Goal: Task Accomplishment & Management: Manage account settings

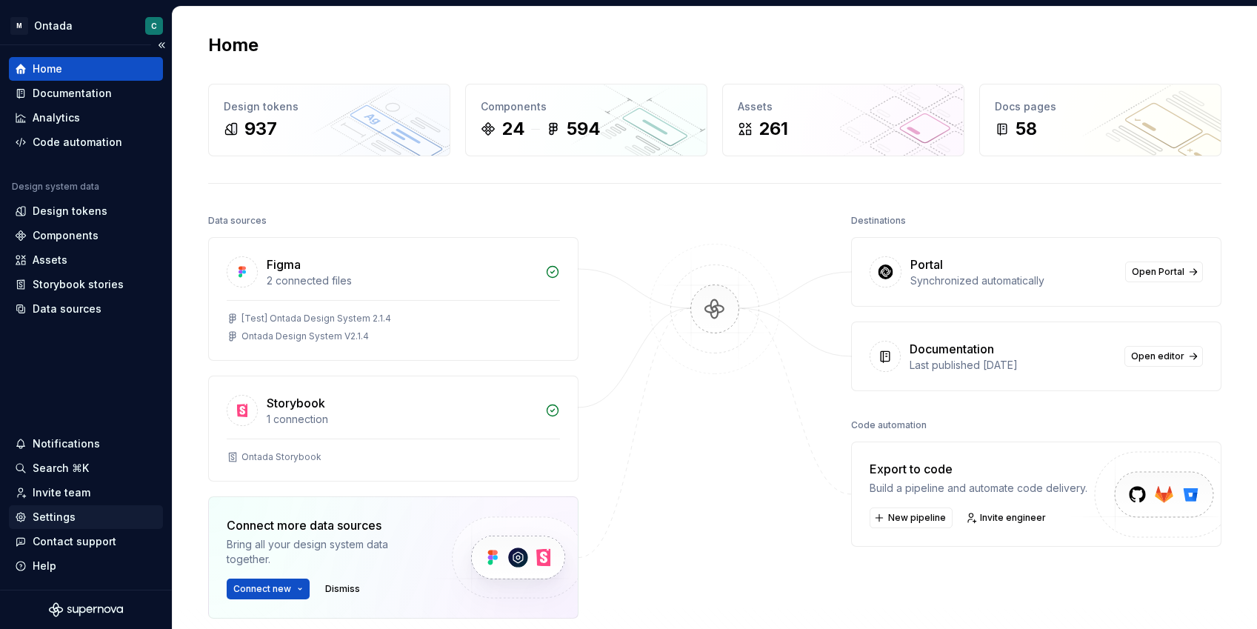
click at [44, 519] on div "Settings" at bounding box center [54, 516] width 43 height 15
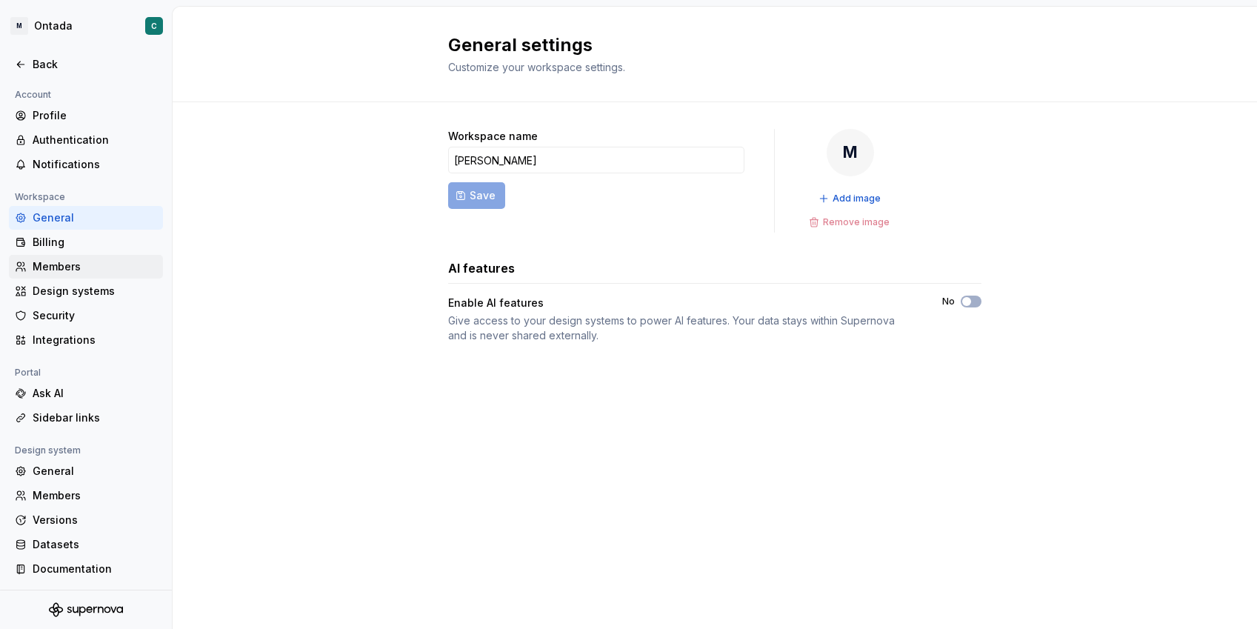
click at [54, 265] on div "Members" at bounding box center [95, 266] width 124 height 15
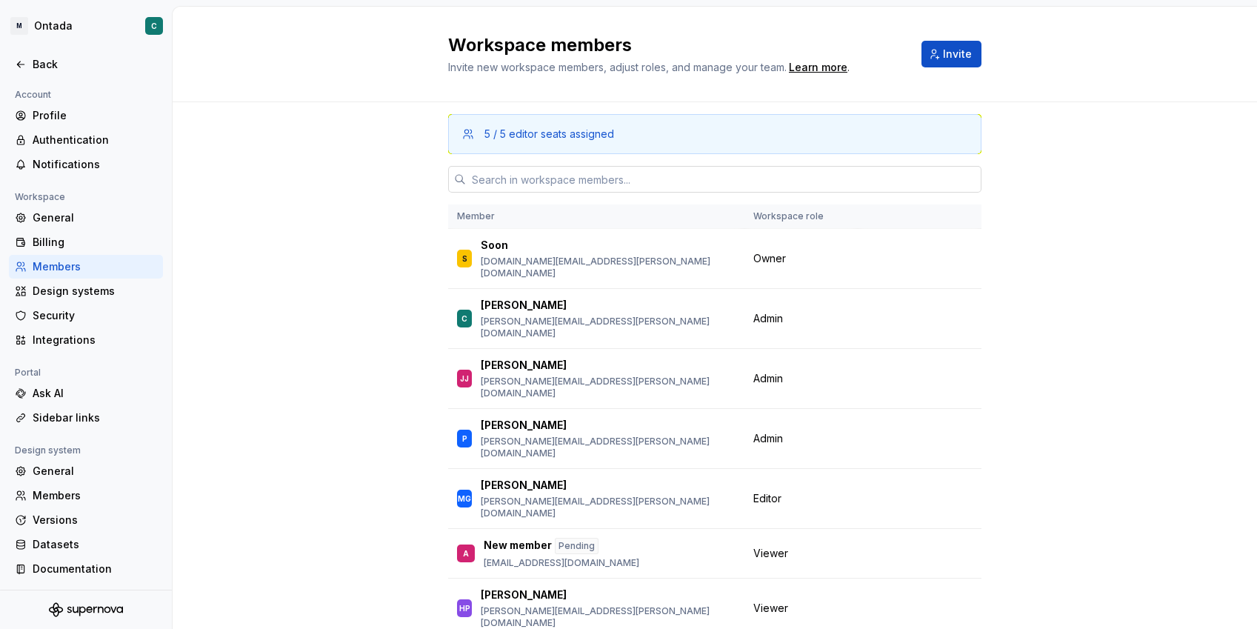
click at [515, 184] on input "text" at bounding box center [723, 179] width 515 height 27
click at [967, 61] on button "Invite" at bounding box center [951, 54] width 60 height 27
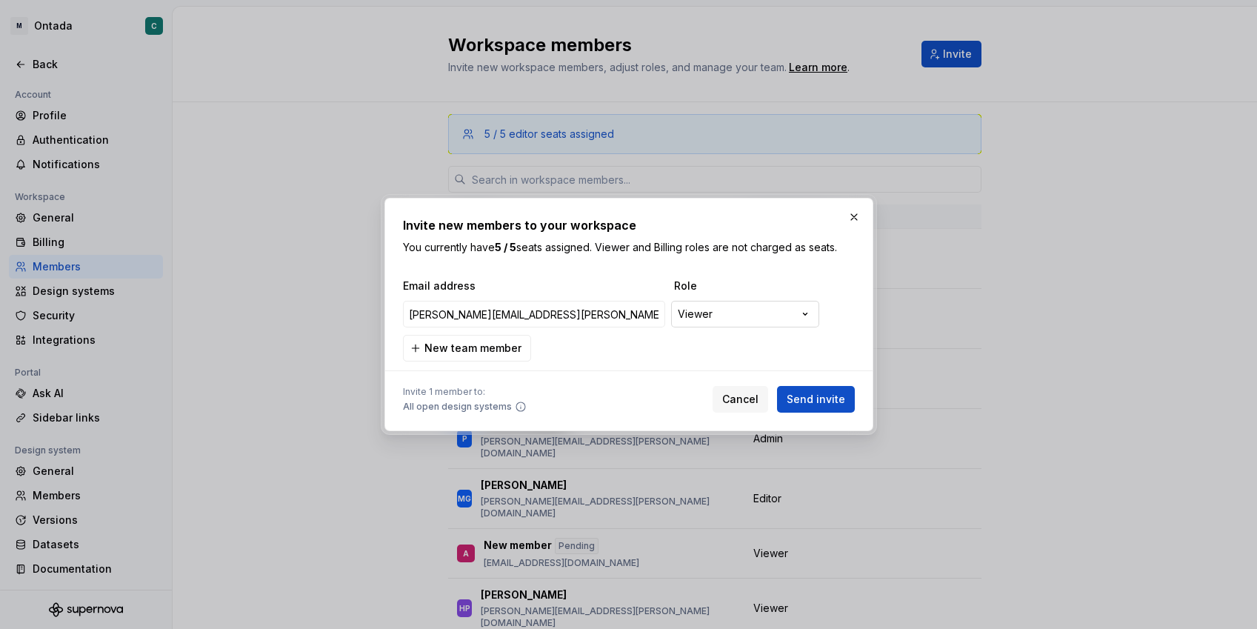
type input "[PERSON_NAME][EMAIL_ADDRESS][PERSON_NAME][DOMAIN_NAME]"
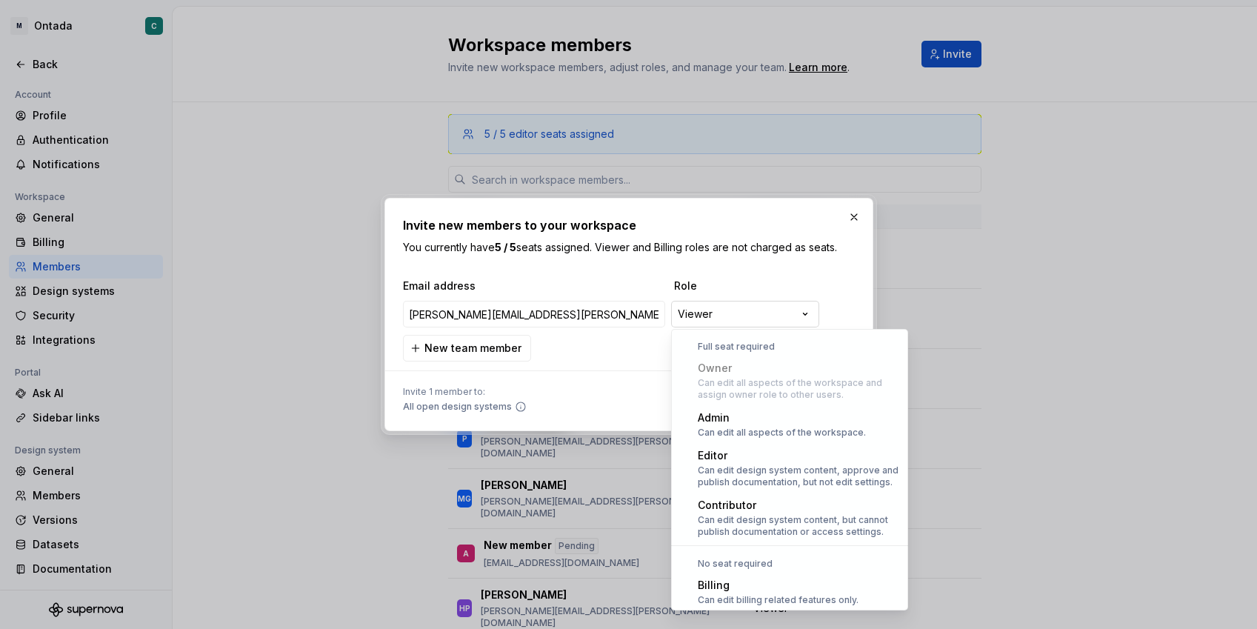
click at [732, 316] on div "**********" at bounding box center [628, 314] width 1257 height 629
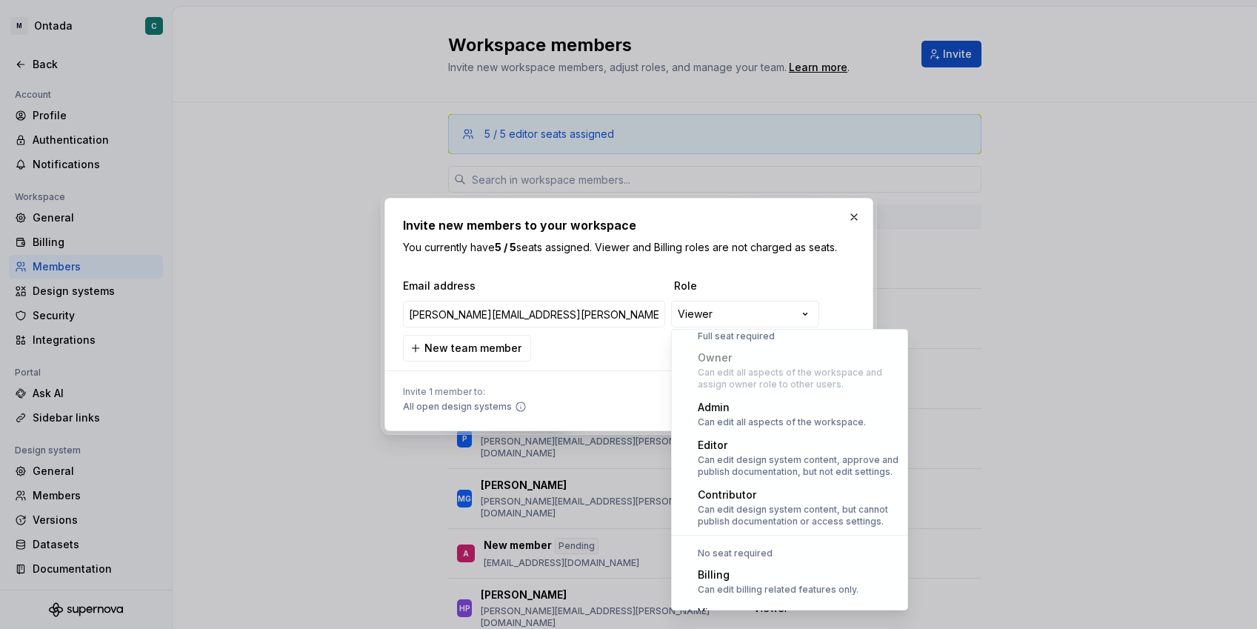
scroll to position [17, 0]
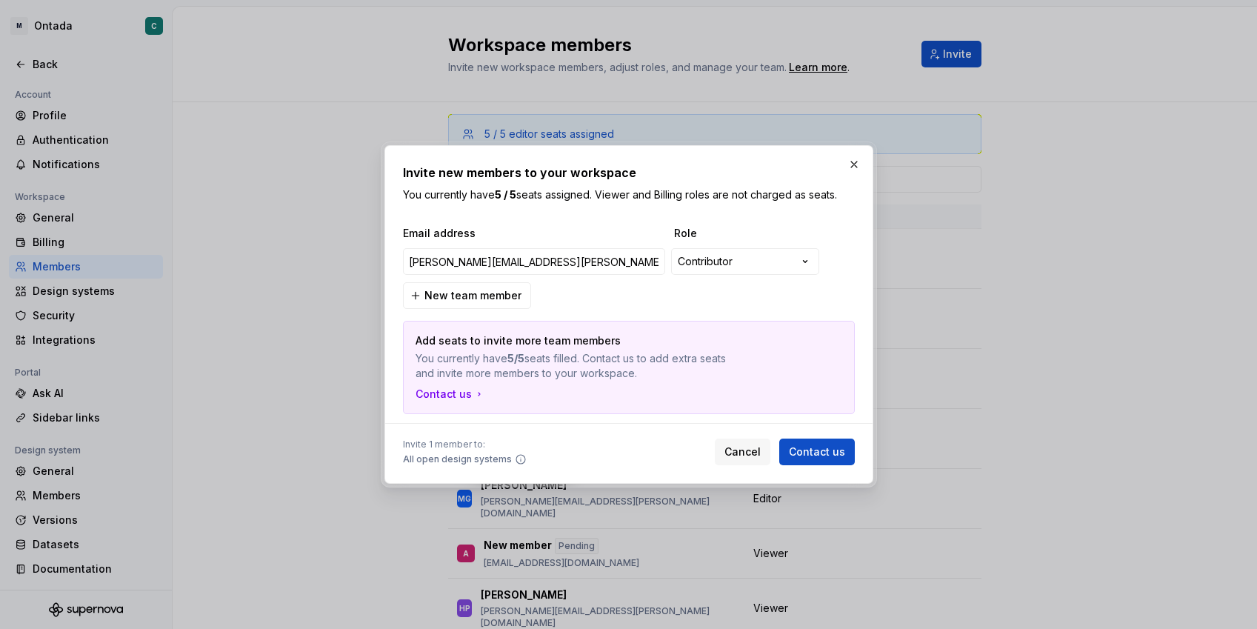
drag, startPoint x: 856, startPoint y: 160, endPoint x: 612, endPoint y: 196, distance: 247.1
click at [613, 195] on div "**********" at bounding box center [629, 314] width 496 height 346
click at [487, 262] on input "[PERSON_NAME][EMAIL_ADDRESS][PERSON_NAME][DOMAIN_NAME]" at bounding box center [534, 261] width 262 height 27
click at [752, 256] on div "**********" at bounding box center [628, 314] width 1257 height 629
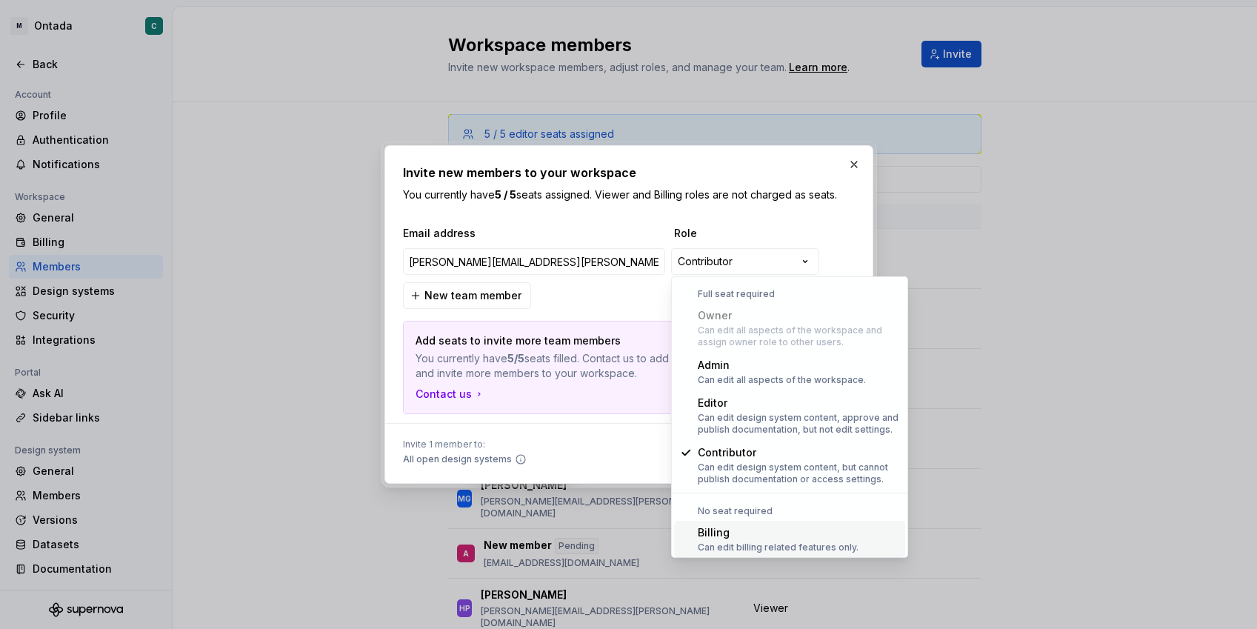
scroll to position [41, 0]
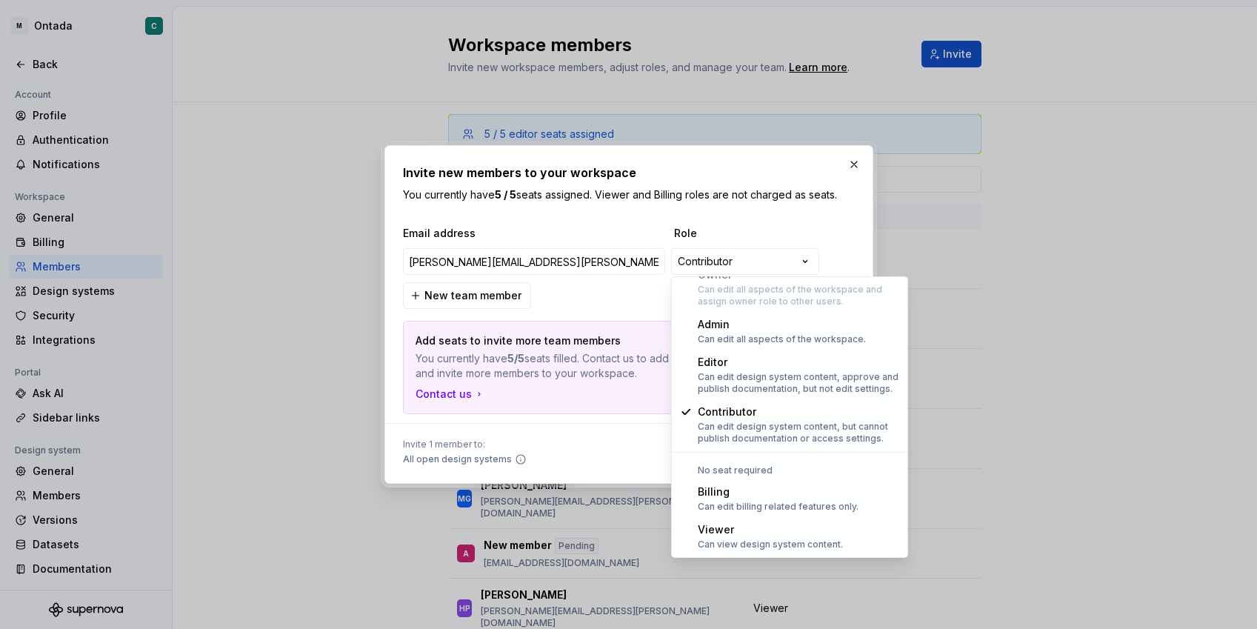
select select "******"
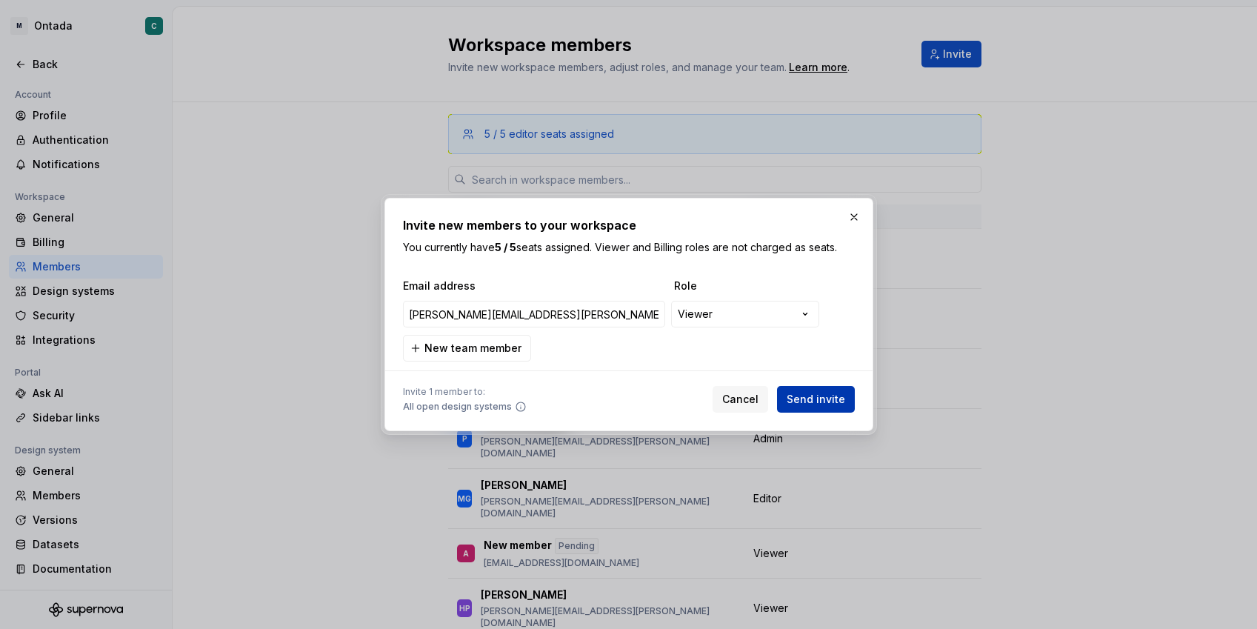
click at [820, 401] on span "Send invite" at bounding box center [815, 399] width 59 height 15
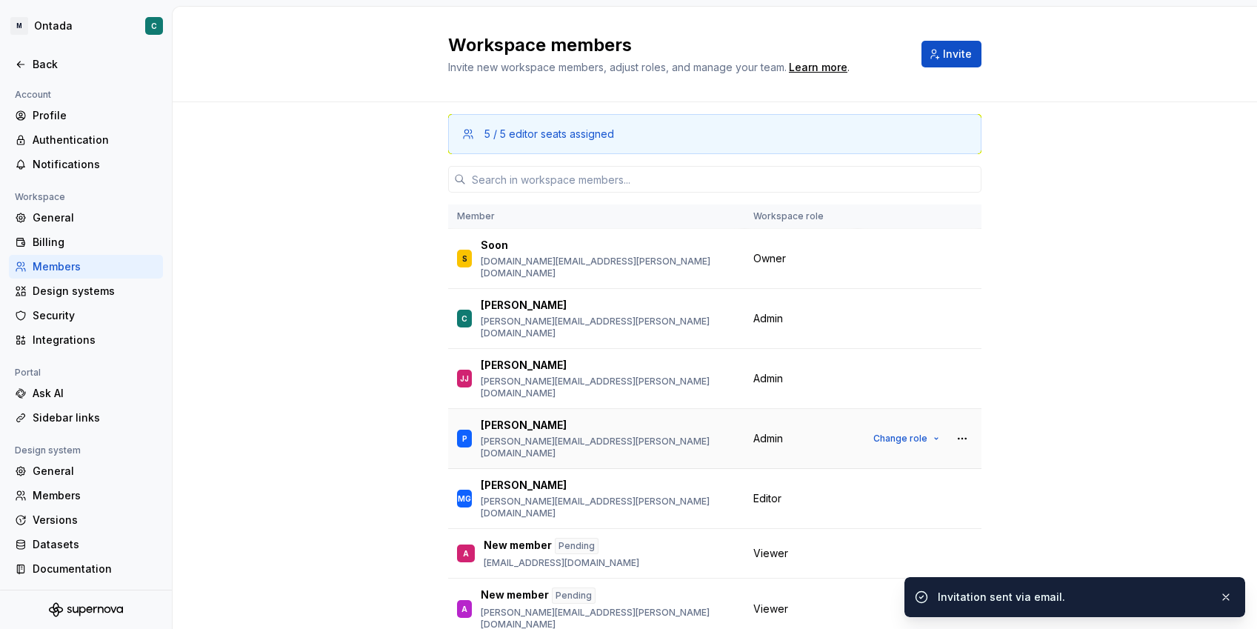
scroll to position [7, 0]
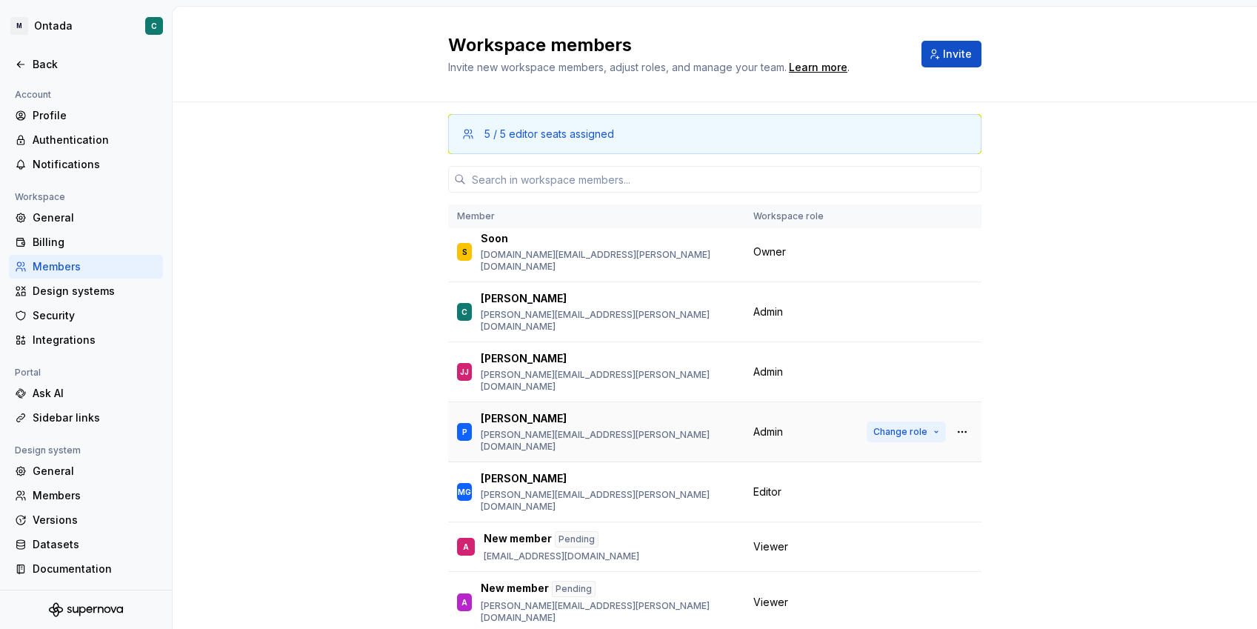
click at [912, 421] on button "Change role" at bounding box center [905, 431] width 79 height 21
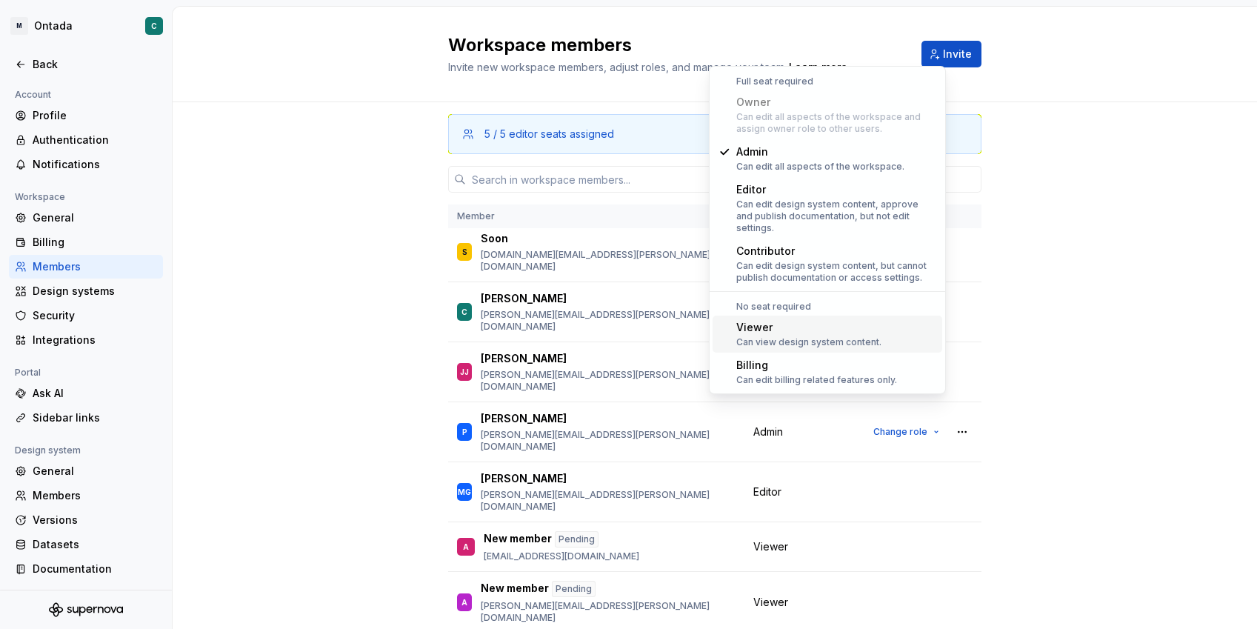
click at [763, 320] on div "Viewer" at bounding box center [808, 327] width 145 height 15
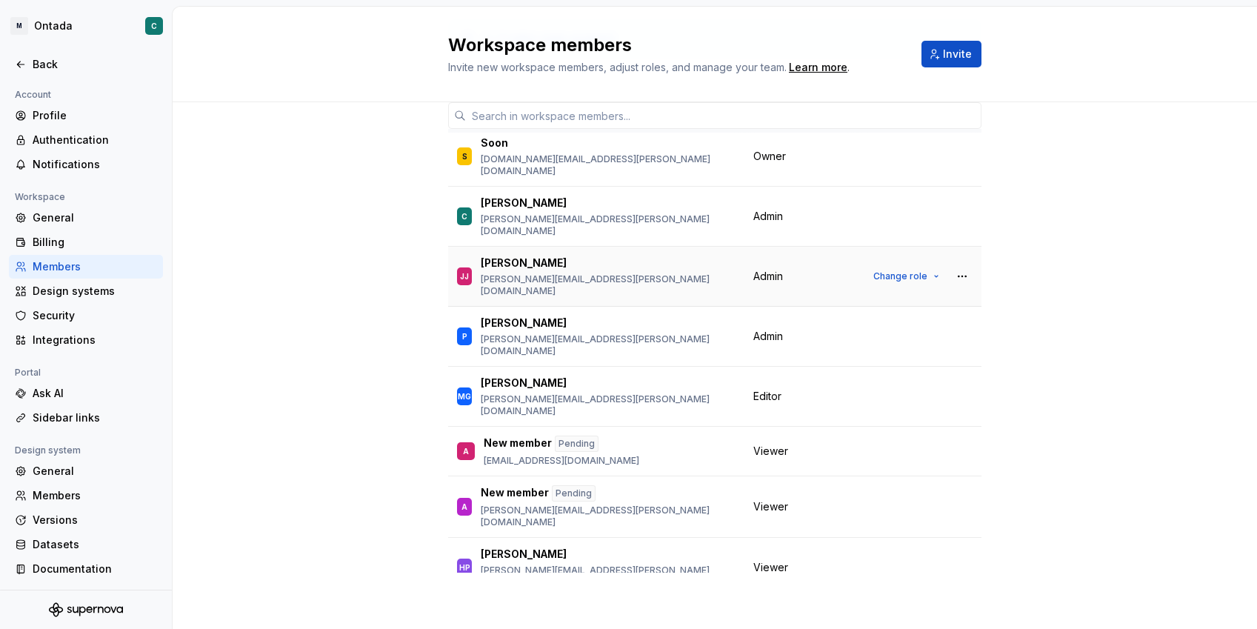
scroll to position [95, 0]
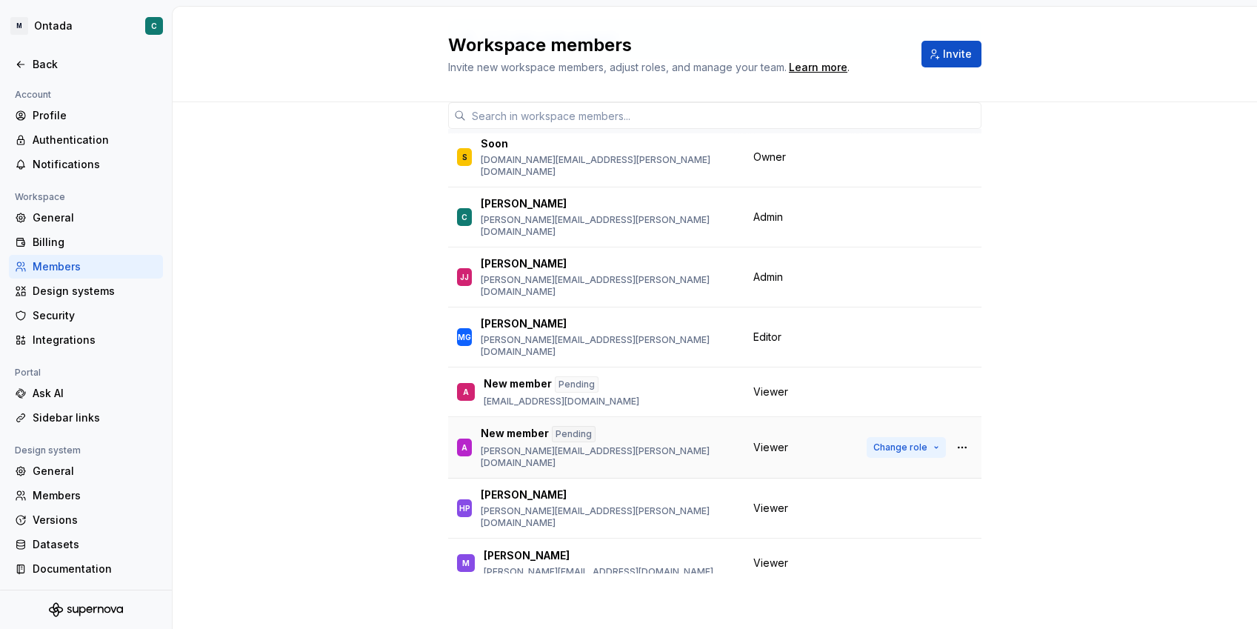
click at [907, 441] on span "Change role" at bounding box center [900, 447] width 54 height 12
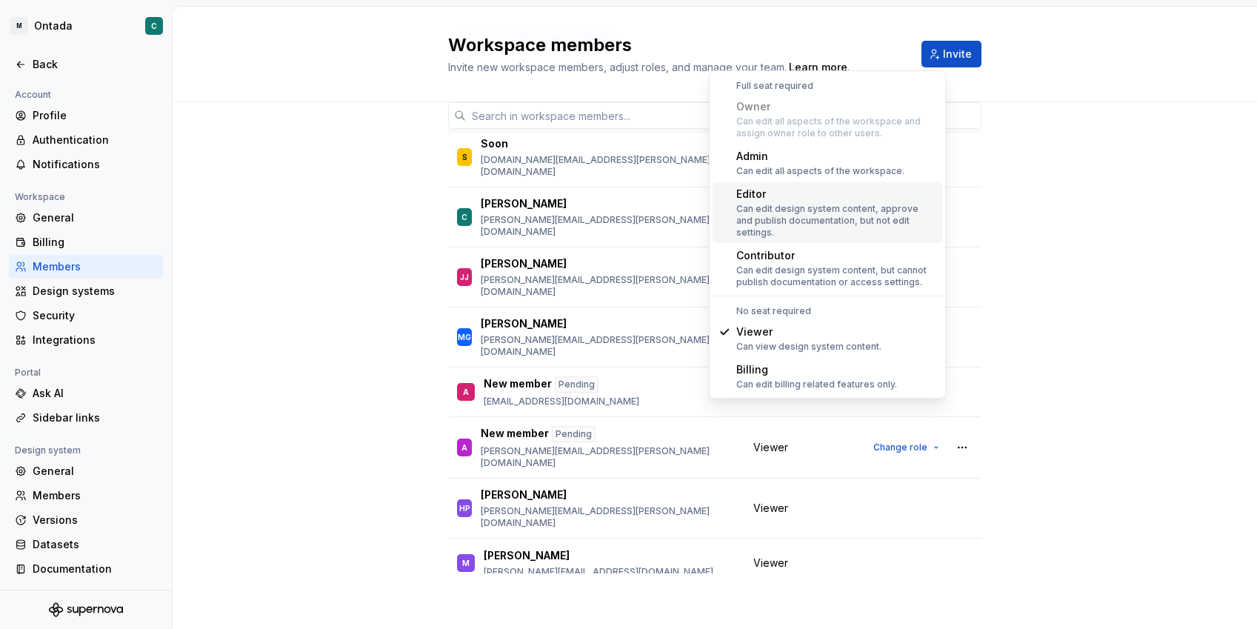
click at [772, 203] on div "Can edit design system content, approve and publish documentation, but not edit…" at bounding box center [836, 221] width 200 height 36
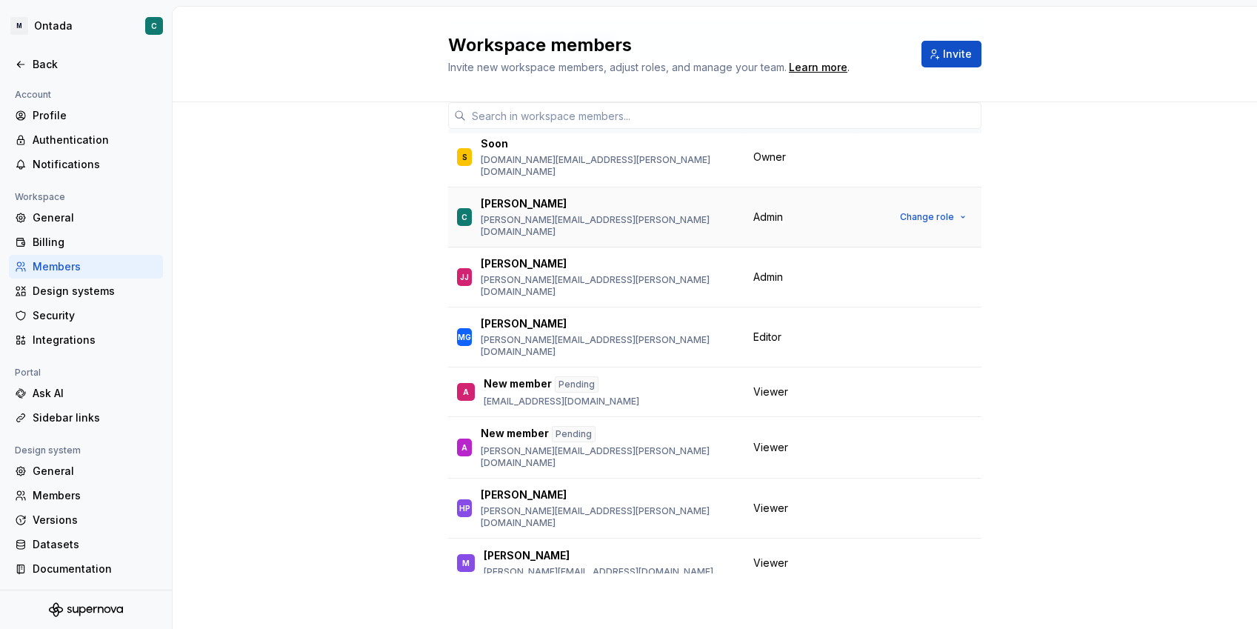
scroll to position [0, 0]
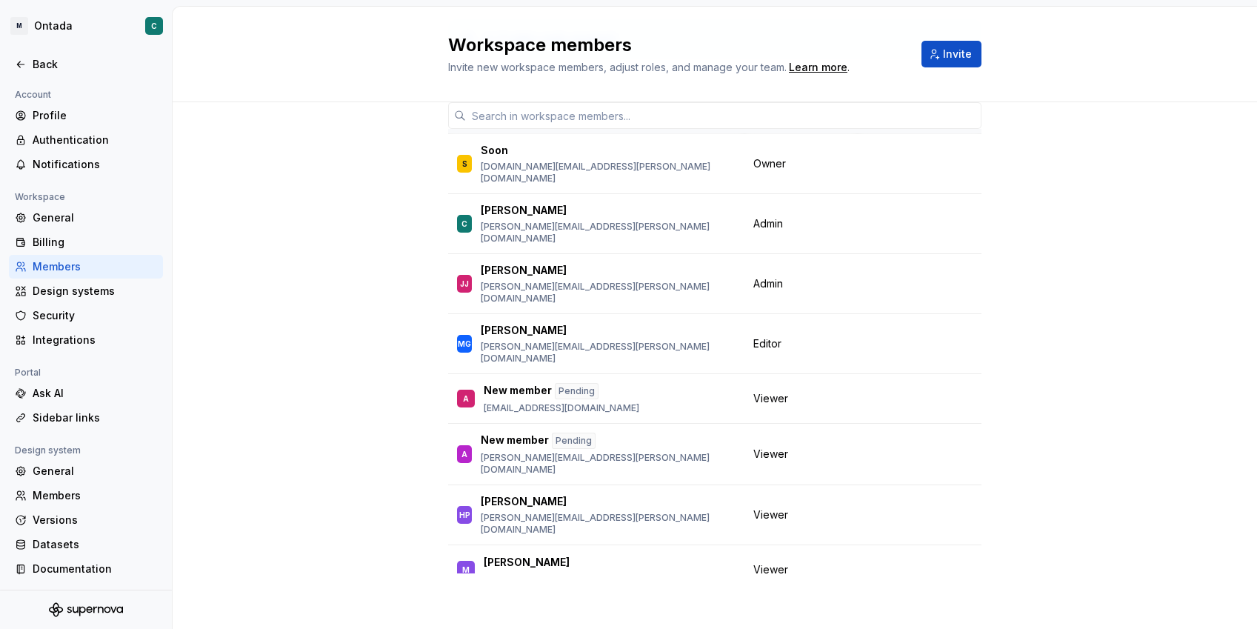
click at [1151, 262] on div "4 / 5 editor seats assigned Member Workspace role S [PERSON_NAME] [DOMAIN_NAME]…" at bounding box center [715, 318] width 1084 height 622
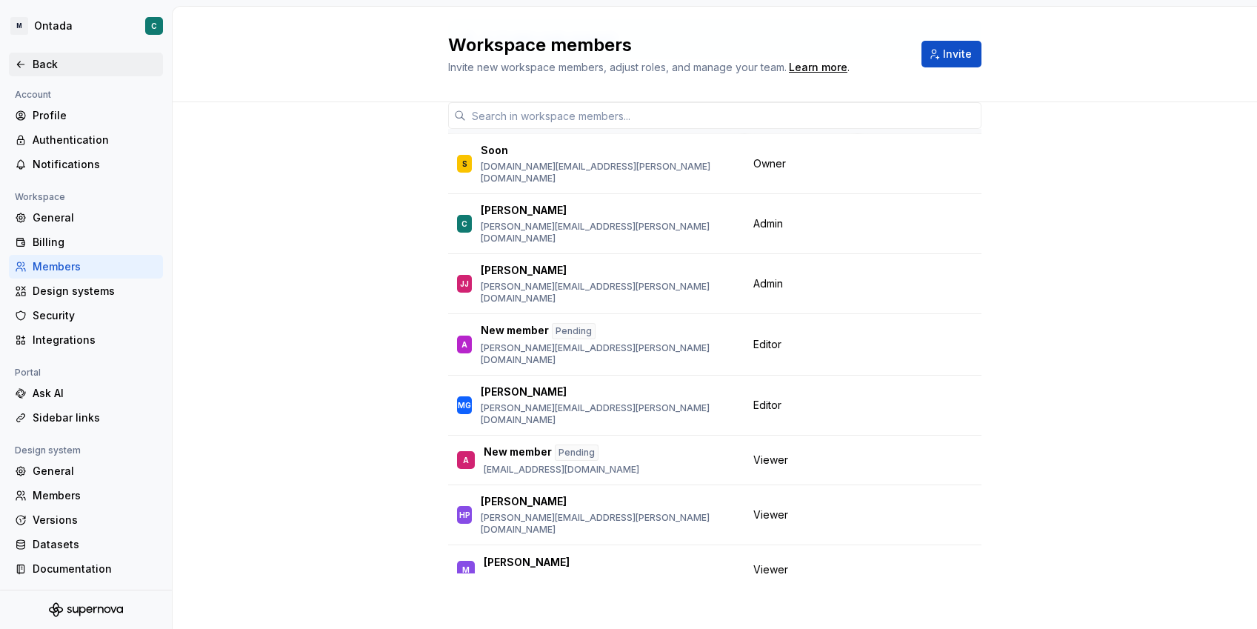
click at [34, 67] on div "Back" at bounding box center [95, 64] width 124 height 15
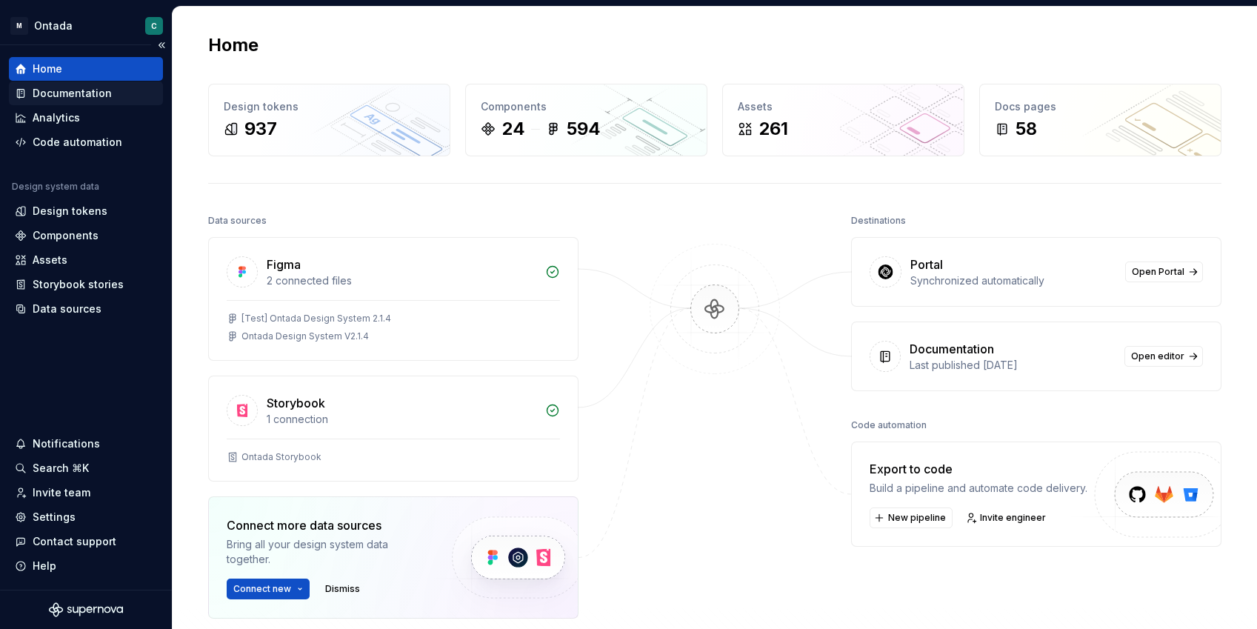
click at [61, 94] on div "Documentation" at bounding box center [72, 93] width 79 height 15
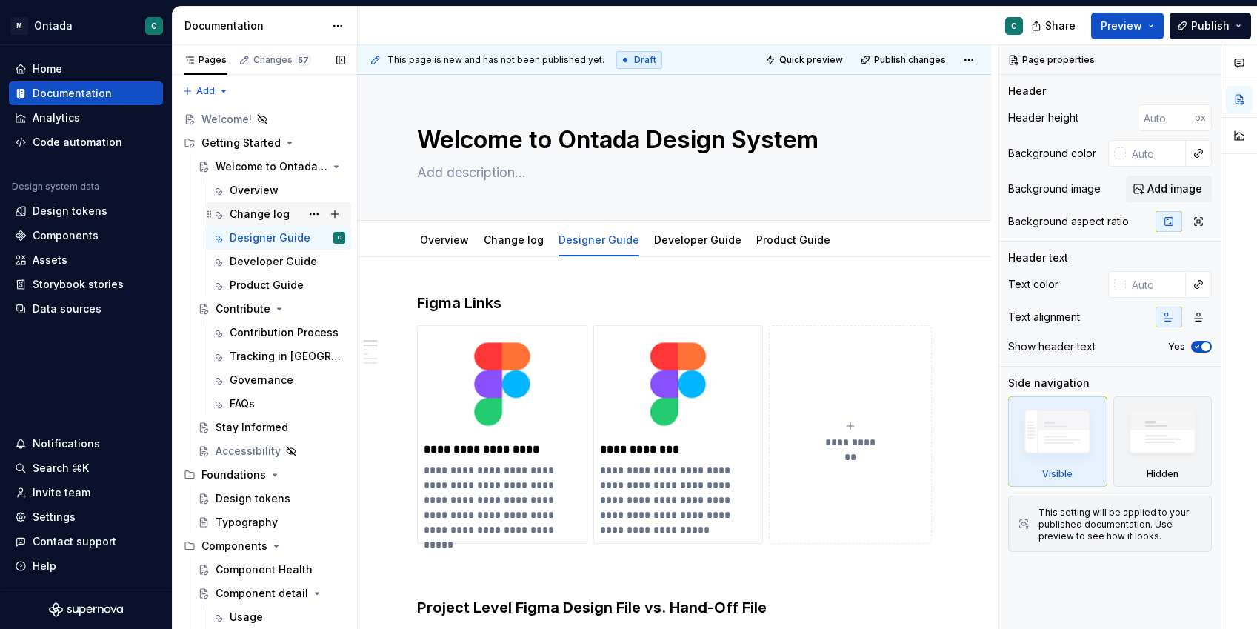
click at [247, 214] on div "Change log" at bounding box center [260, 214] width 60 height 15
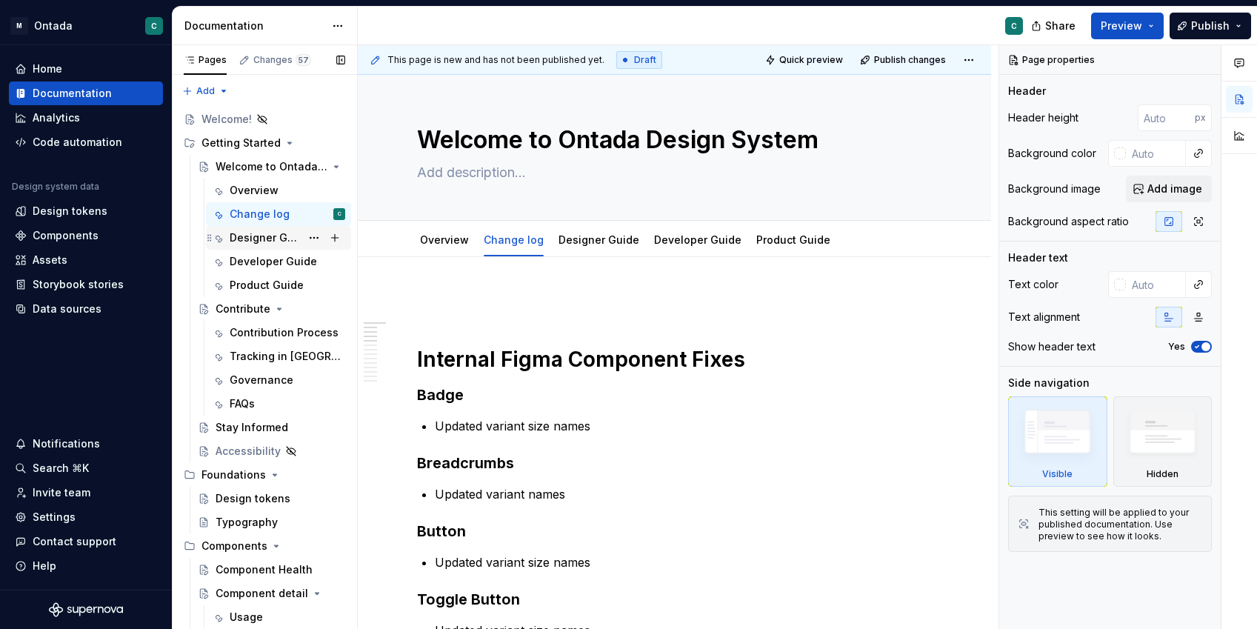
click at [248, 240] on div "Designer Guide" at bounding box center [265, 237] width 71 height 15
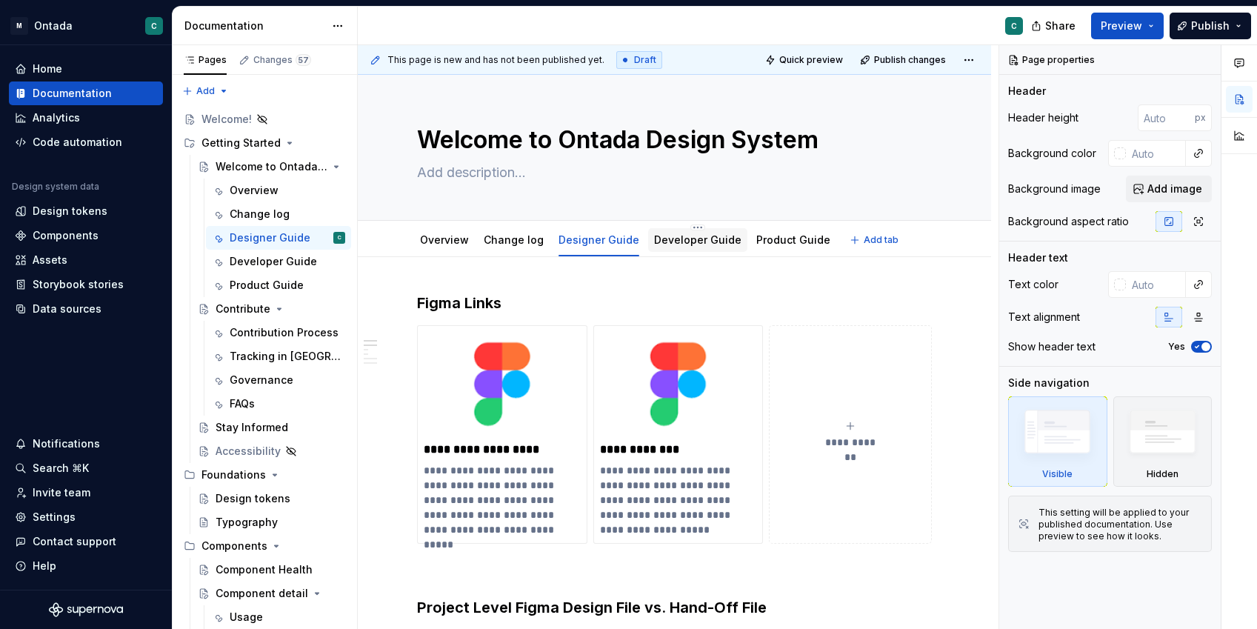
click at [701, 231] on div "Developer Guide" at bounding box center [697, 240] width 87 height 18
click at [766, 238] on link "Product Guide" at bounding box center [793, 239] width 74 height 13
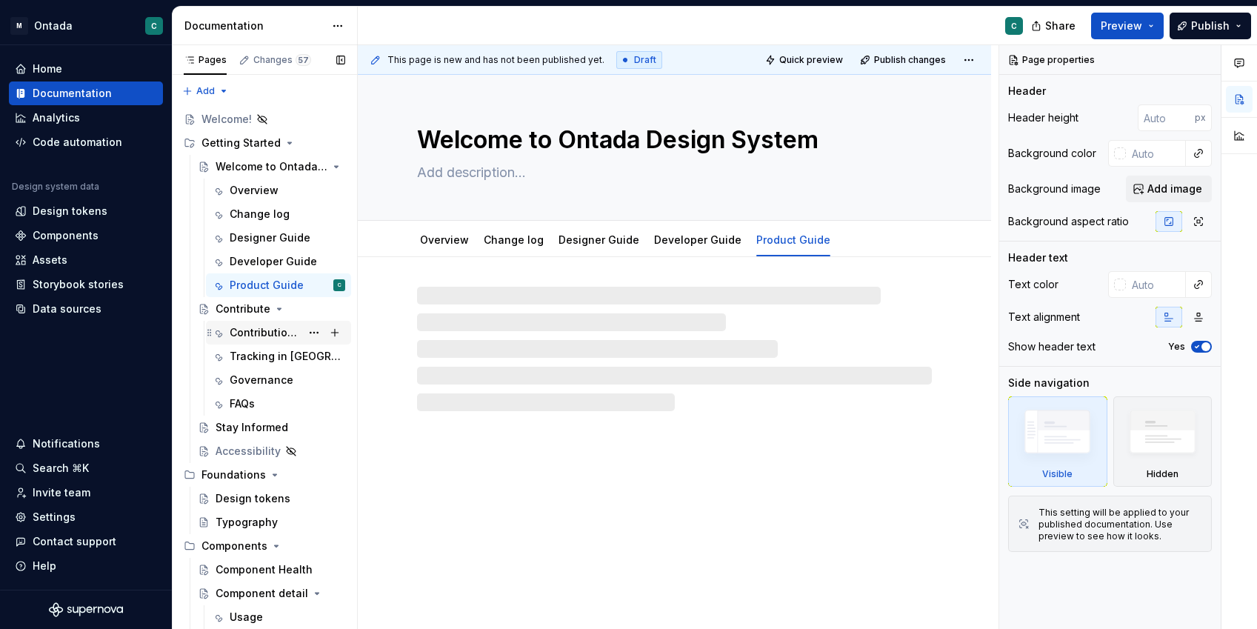
click at [248, 335] on div "Contribution Process" at bounding box center [265, 332] width 71 height 15
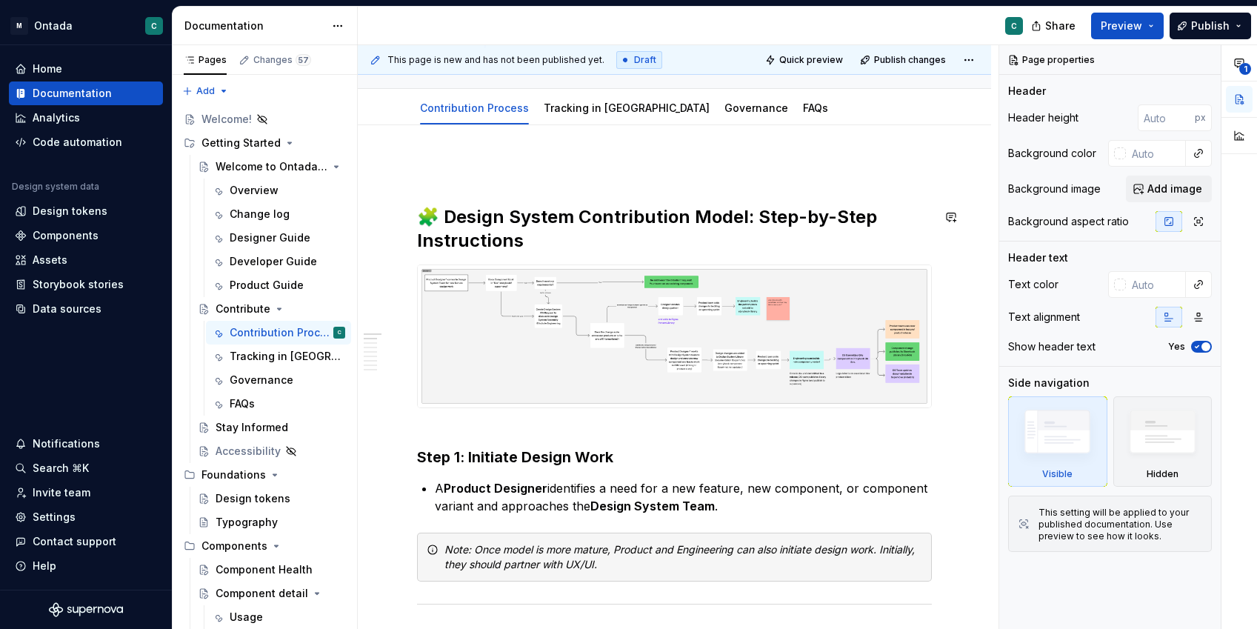
scroll to position [5, 0]
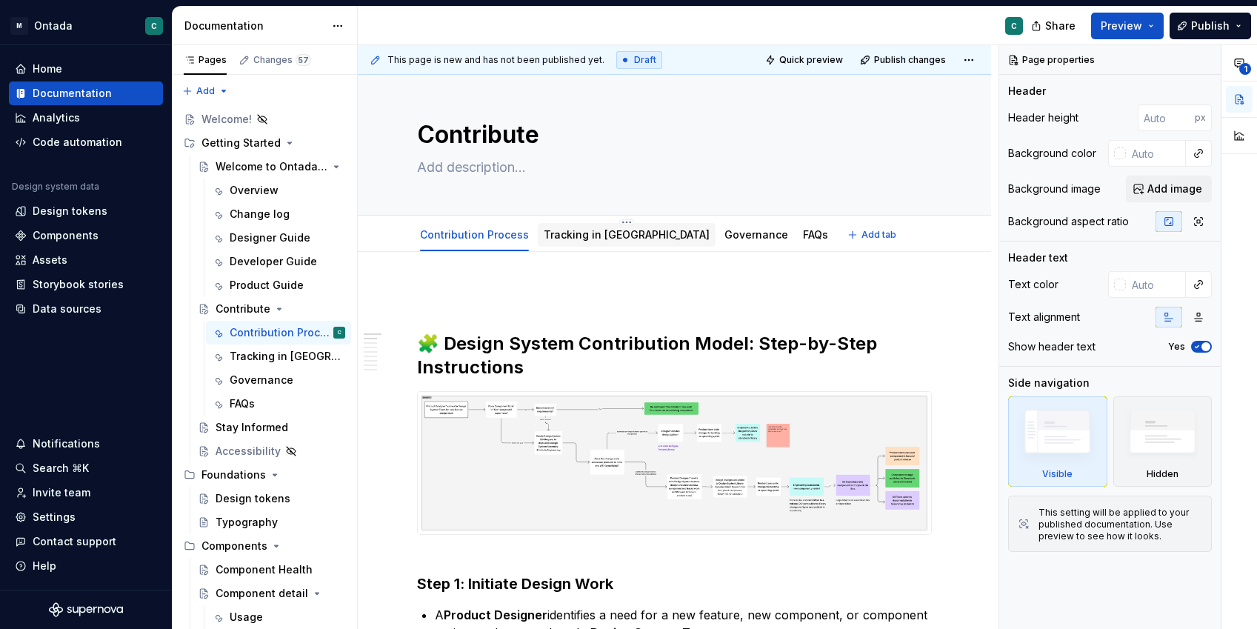
click at [578, 232] on link "Tracking in [GEOGRAPHIC_DATA]" at bounding box center [627, 234] width 166 height 13
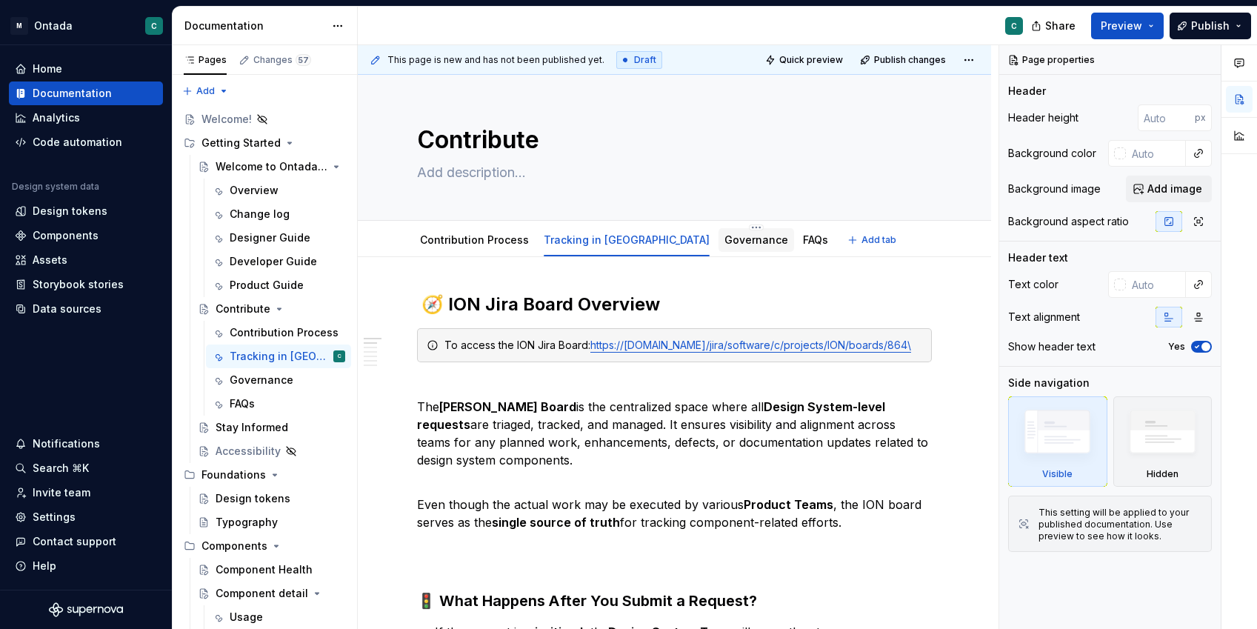
click at [724, 242] on link "Governance" at bounding box center [756, 239] width 64 height 13
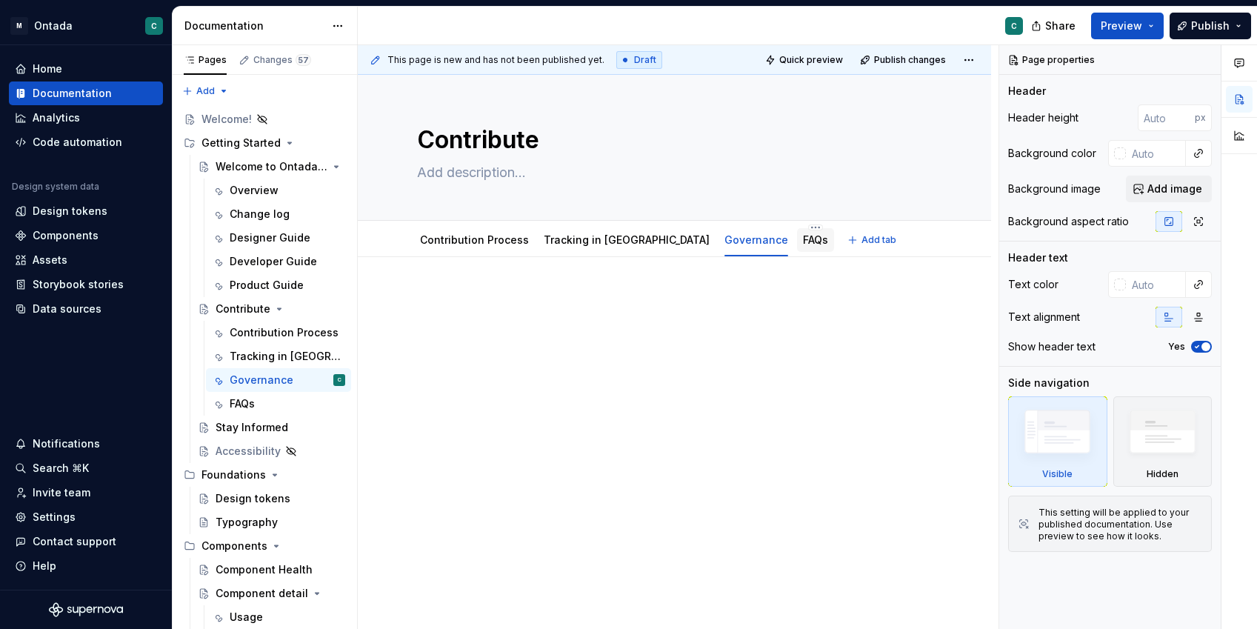
click at [803, 240] on link "FAQs" at bounding box center [815, 239] width 25 height 13
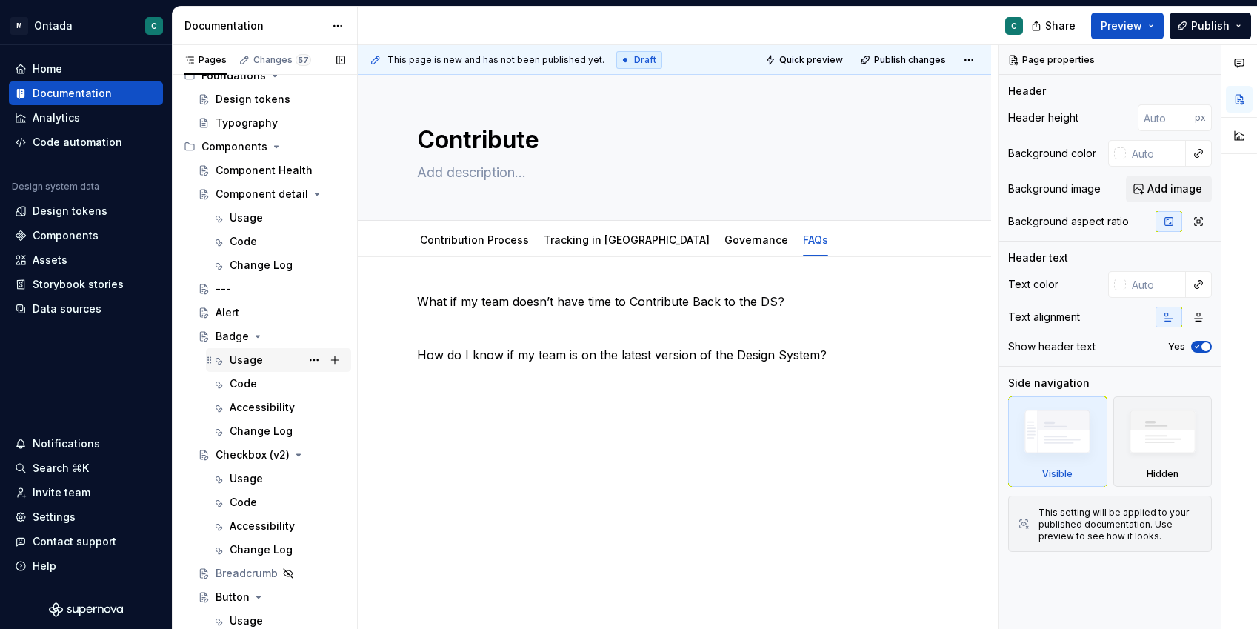
scroll to position [408, 0]
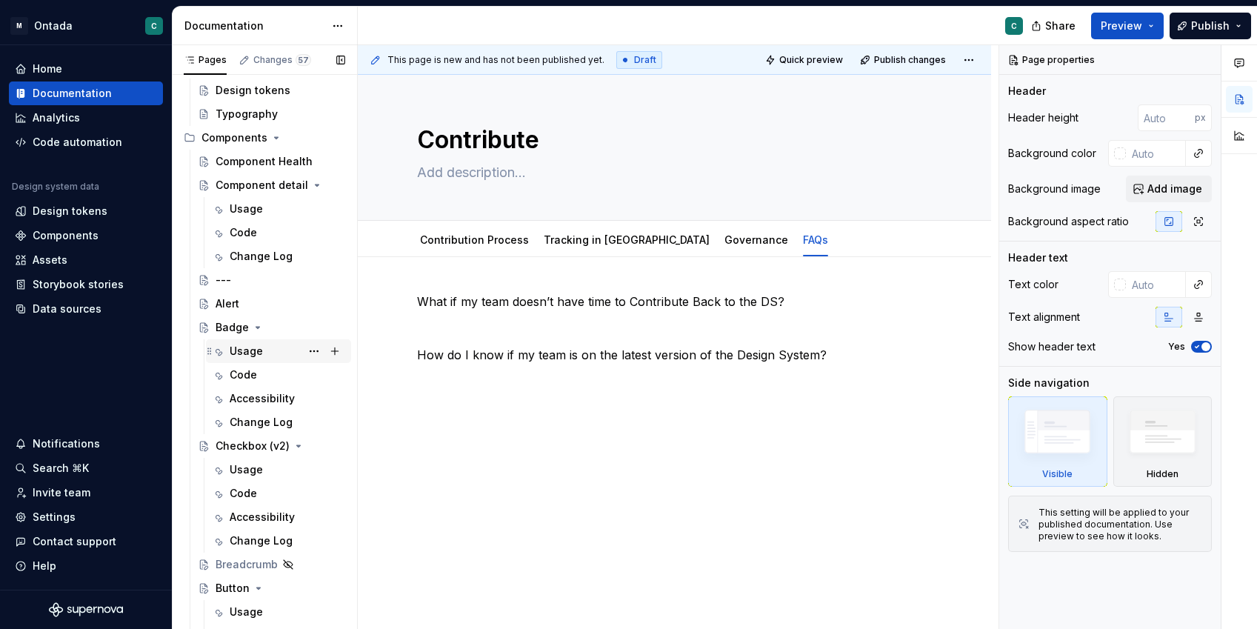
click at [232, 355] on div "Usage" at bounding box center [246, 351] width 33 height 15
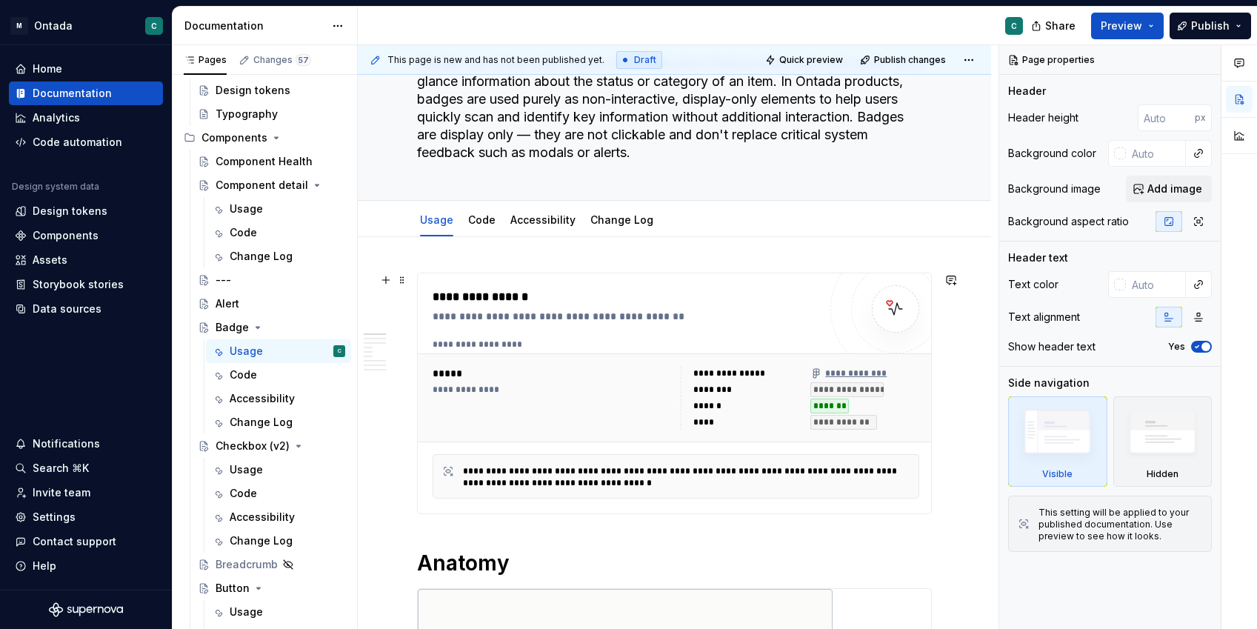
scroll to position [107, 0]
click at [479, 230] on div "Code" at bounding box center [481, 222] width 27 height 18
click at [484, 222] on link "Code" at bounding box center [481, 221] width 27 height 13
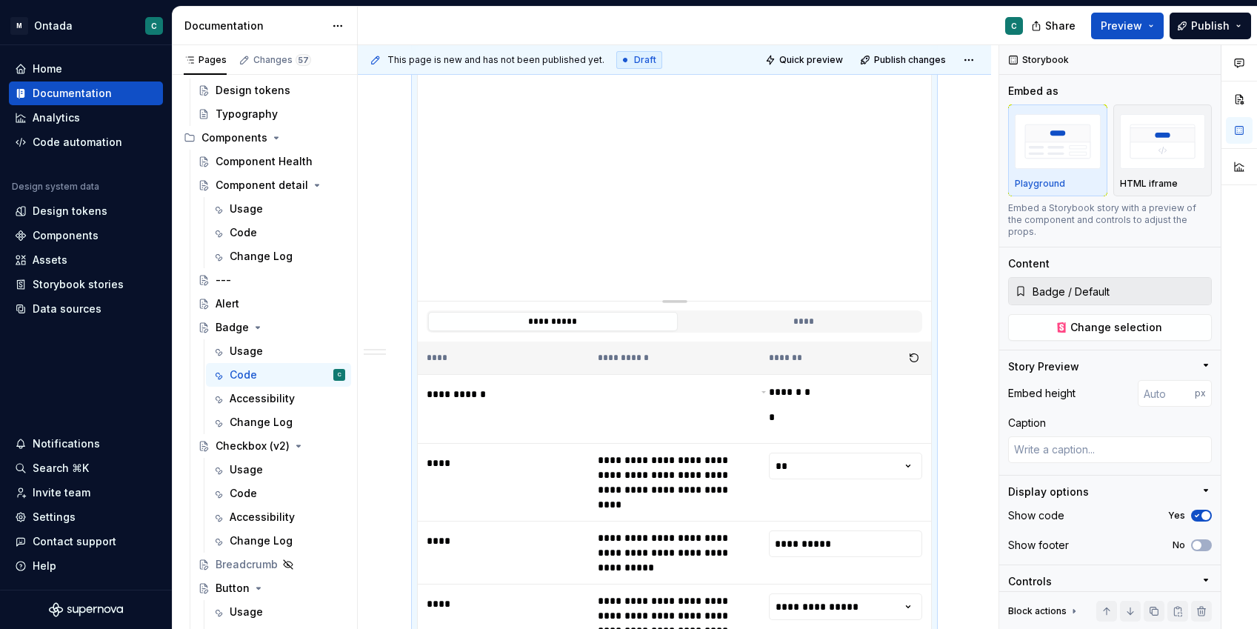
scroll to position [418, 0]
click at [787, 316] on button "****" at bounding box center [804, 319] width 250 height 19
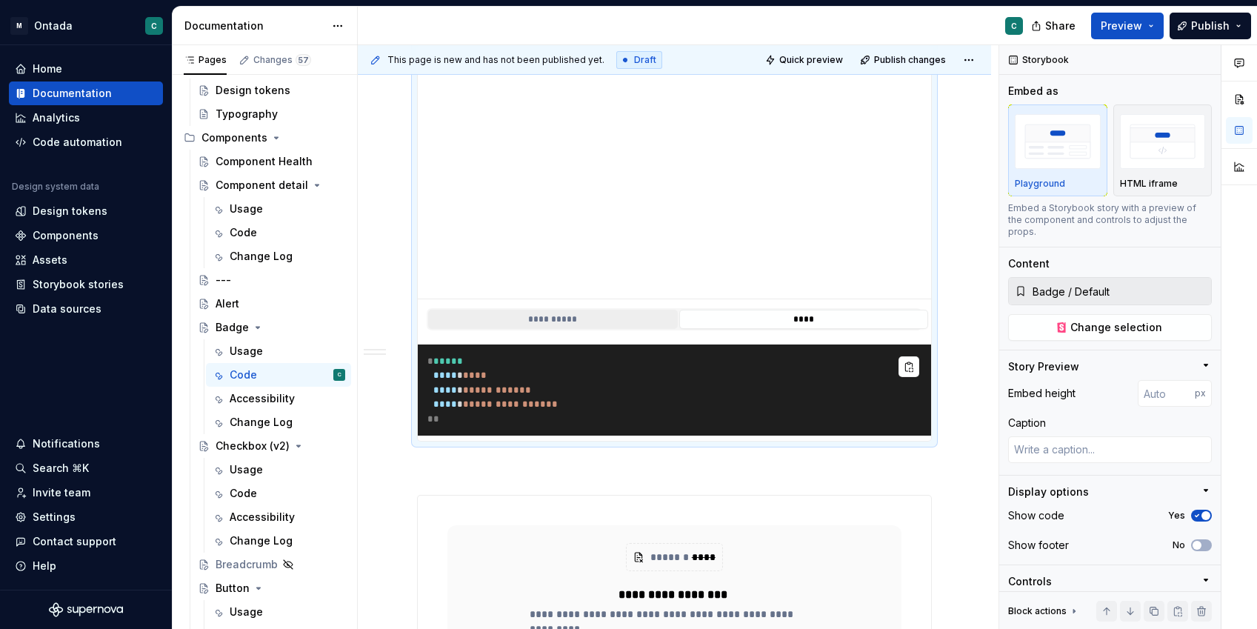
click at [533, 322] on button "**********" at bounding box center [553, 319] width 250 height 19
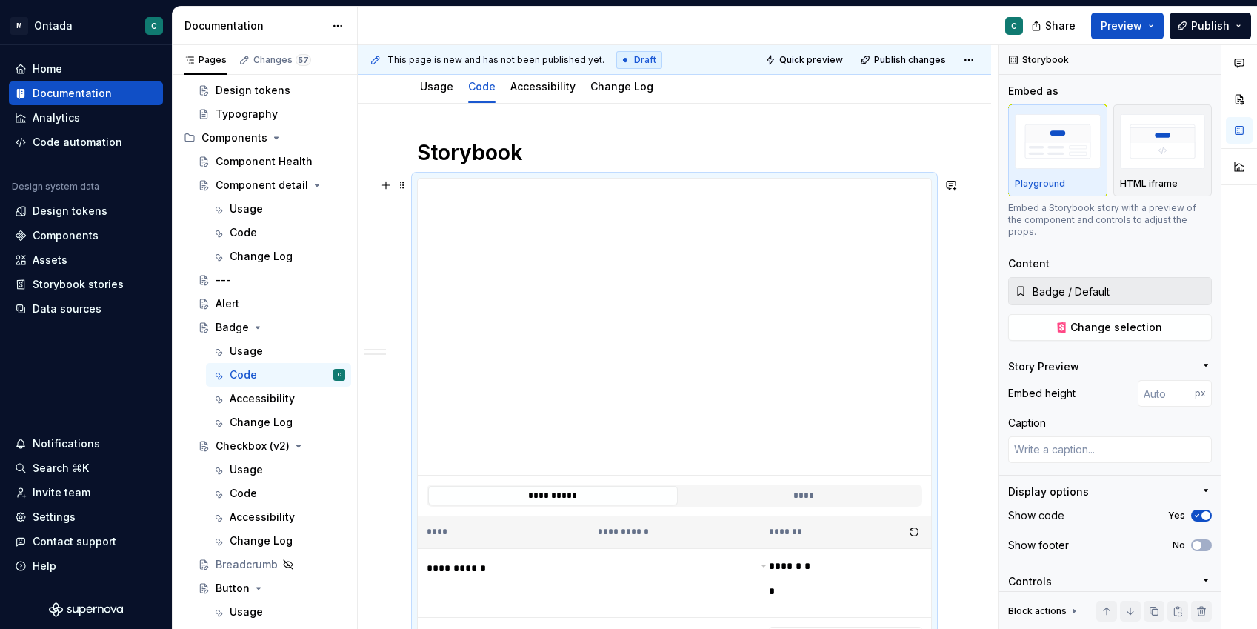
scroll to position [241, 0]
click at [527, 155] on h1 "Storybook" at bounding box center [674, 154] width 515 height 27
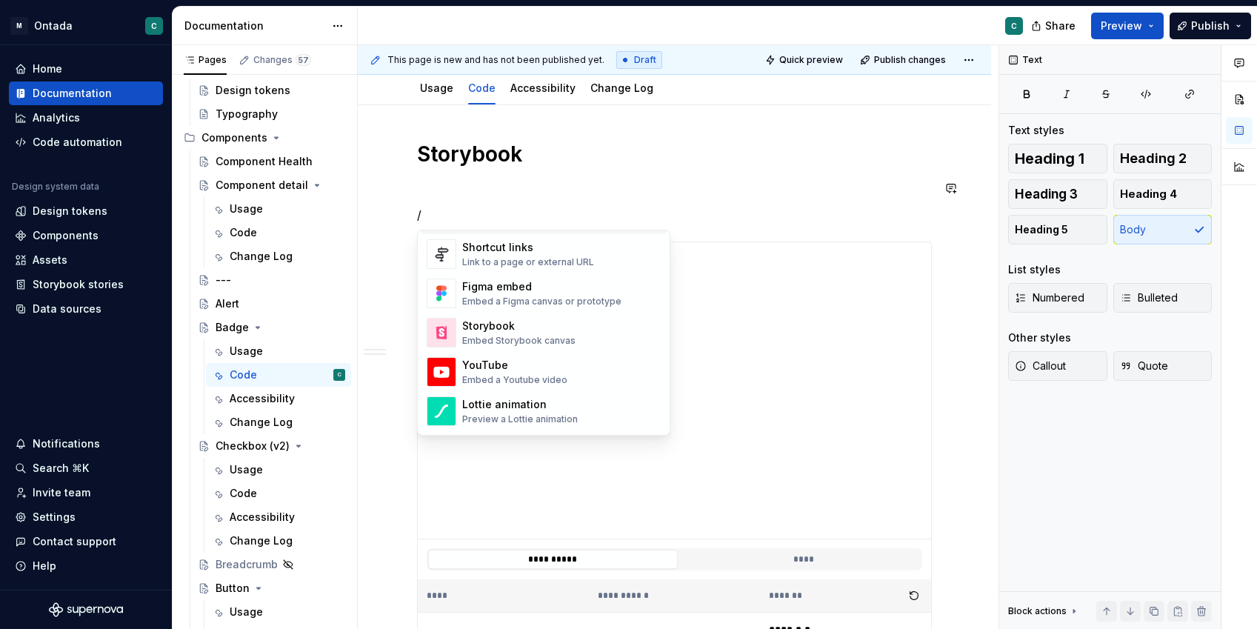
scroll to position [689, 0]
click at [554, 338] on div "Embed Storybook canvas" at bounding box center [518, 340] width 113 height 12
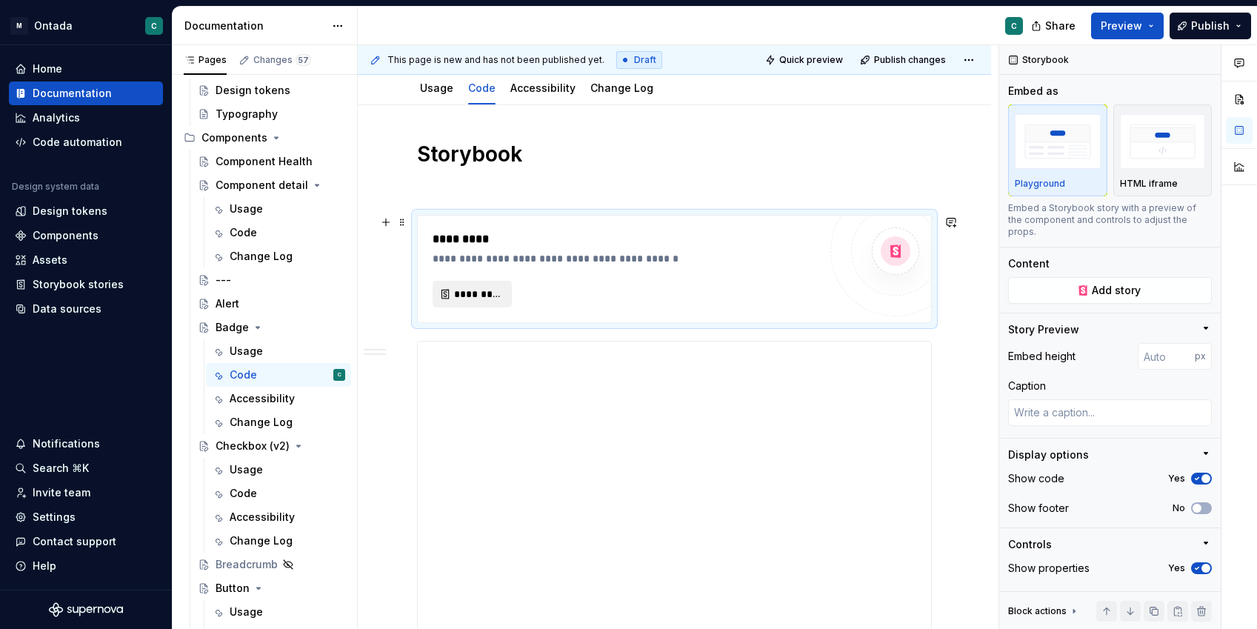
click at [469, 295] on span "*********" at bounding box center [478, 294] width 48 height 15
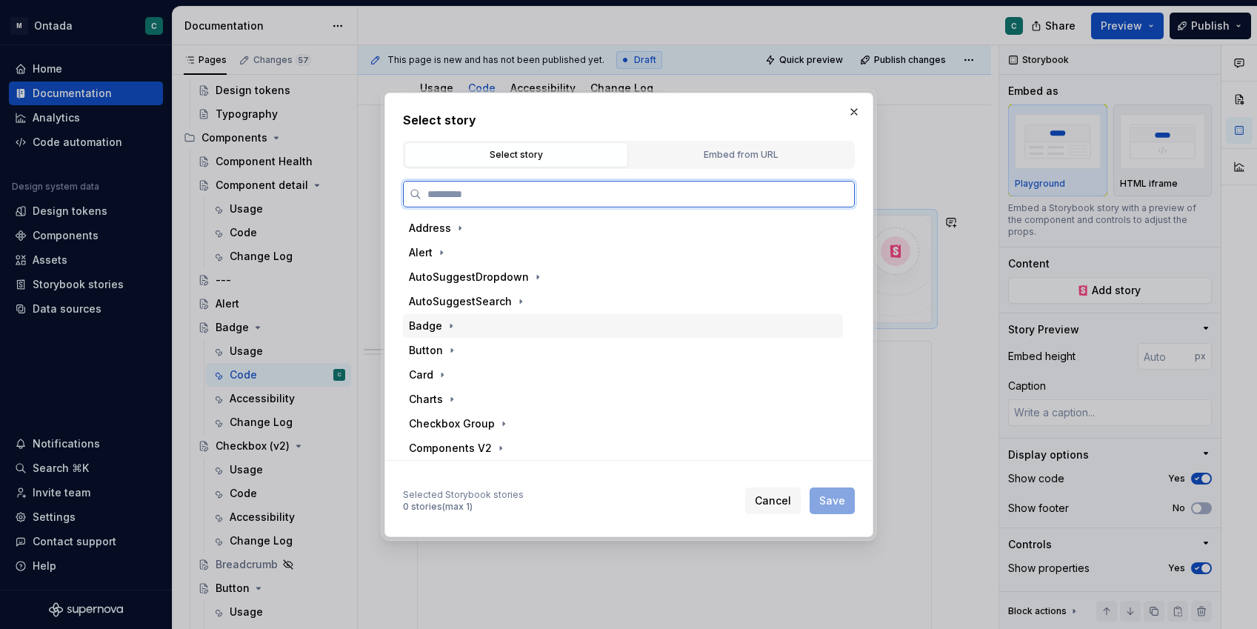
click at [418, 327] on div "Badge" at bounding box center [425, 325] width 33 height 15
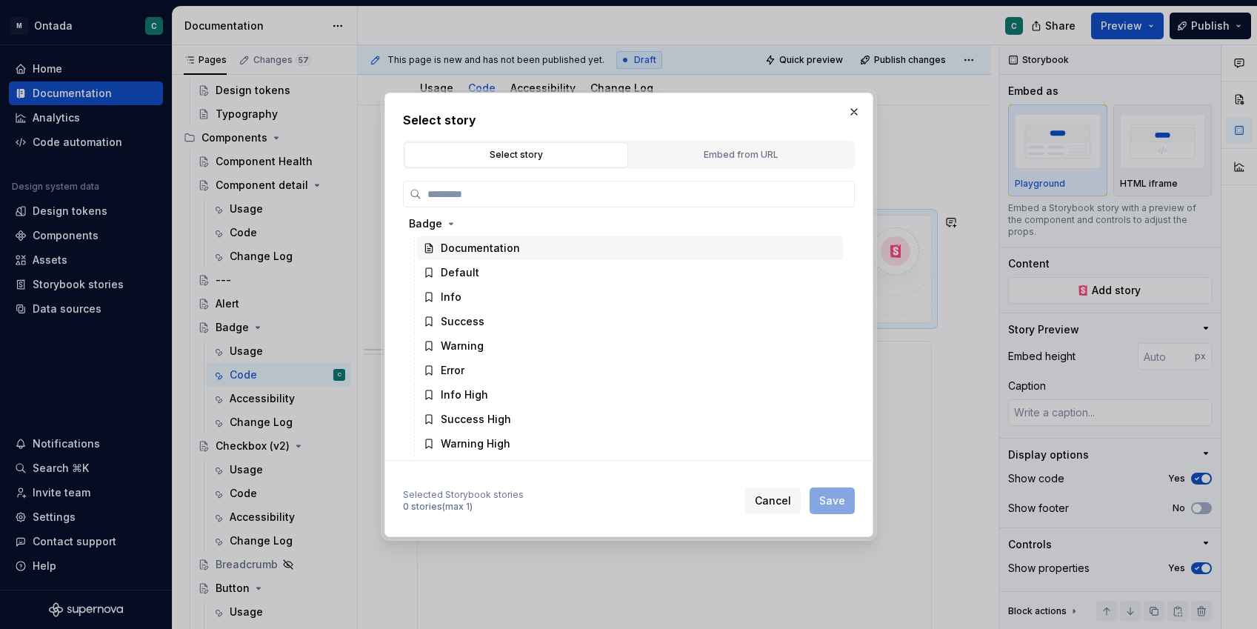
scroll to position [107, 0]
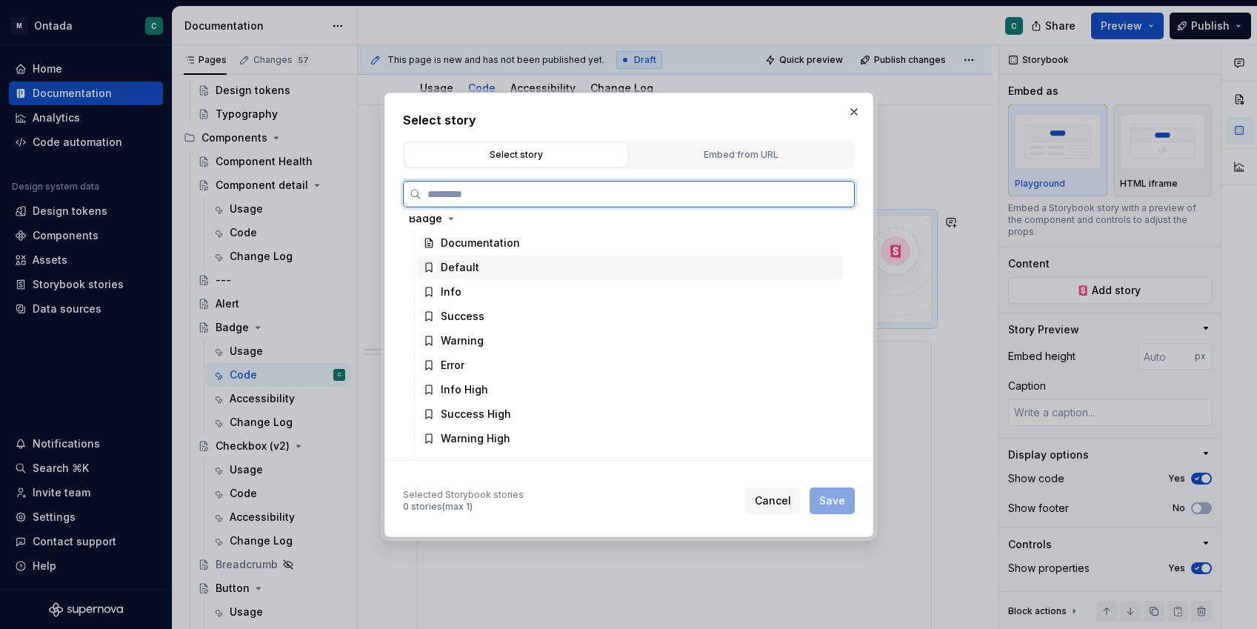
click at [471, 270] on div "Default" at bounding box center [460, 267] width 39 height 15
click at [465, 288] on div "Info" at bounding box center [630, 292] width 426 height 24
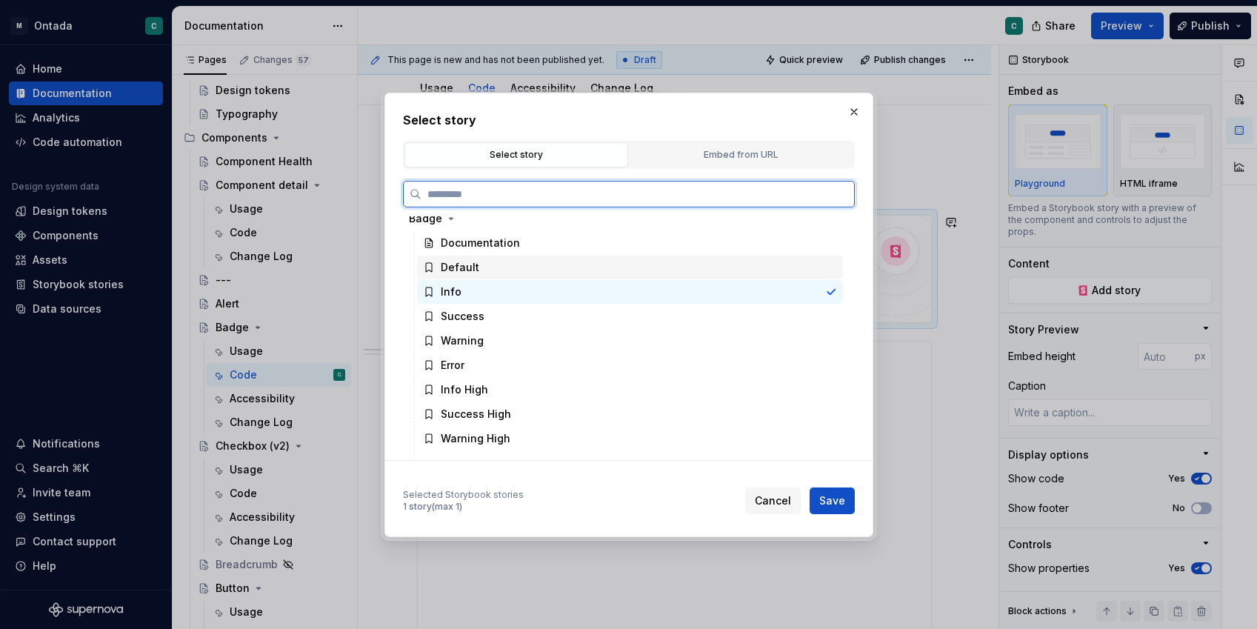
click at [458, 270] on div "Default" at bounding box center [460, 267] width 39 height 15
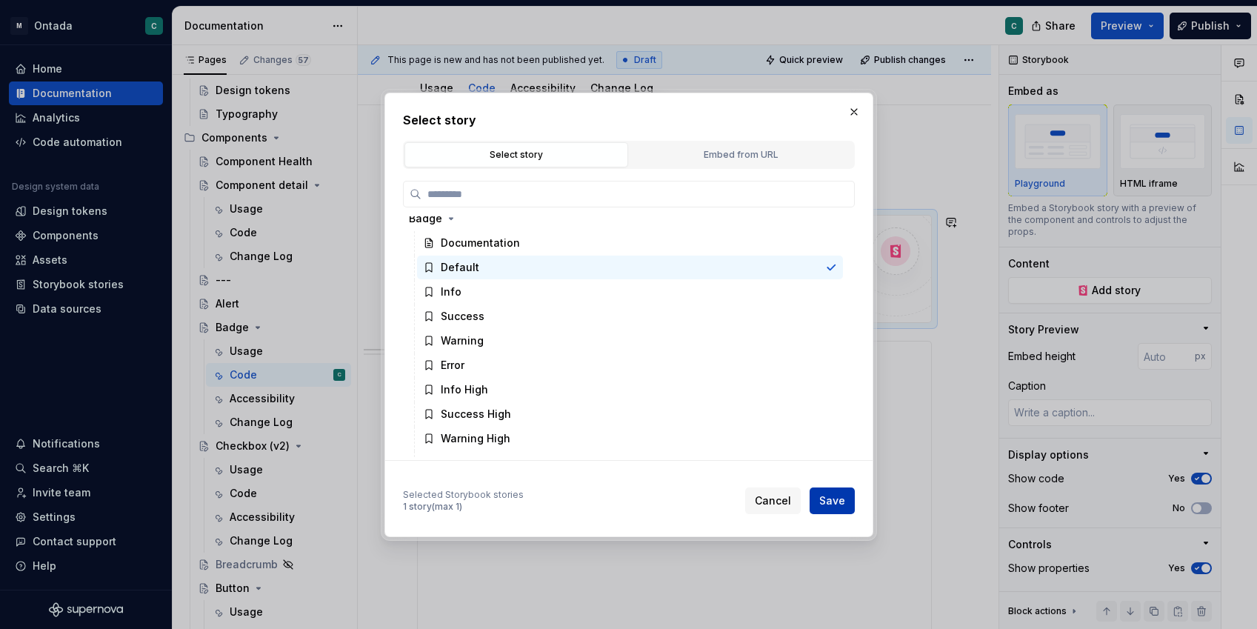
click at [830, 504] on span "Save" at bounding box center [832, 500] width 26 height 15
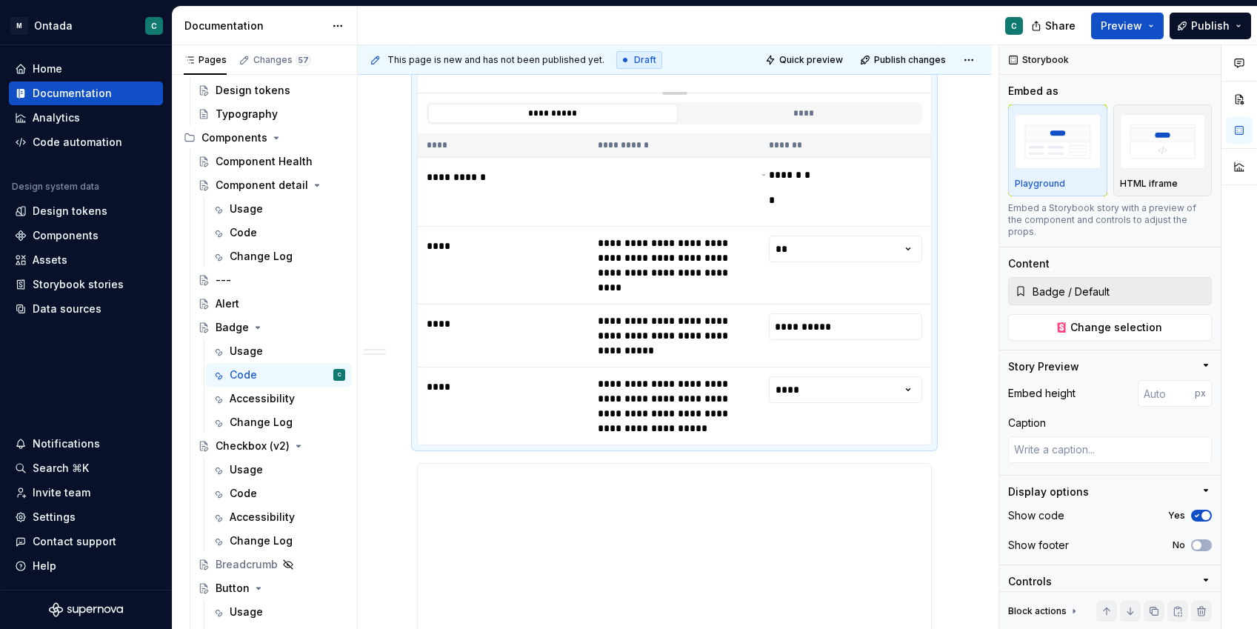
scroll to position [661, 0]
click at [832, 248] on html "M Ontada C Home Documentation Analytics Code automation Design system data Desi…" at bounding box center [628, 314] width 1257 height 629
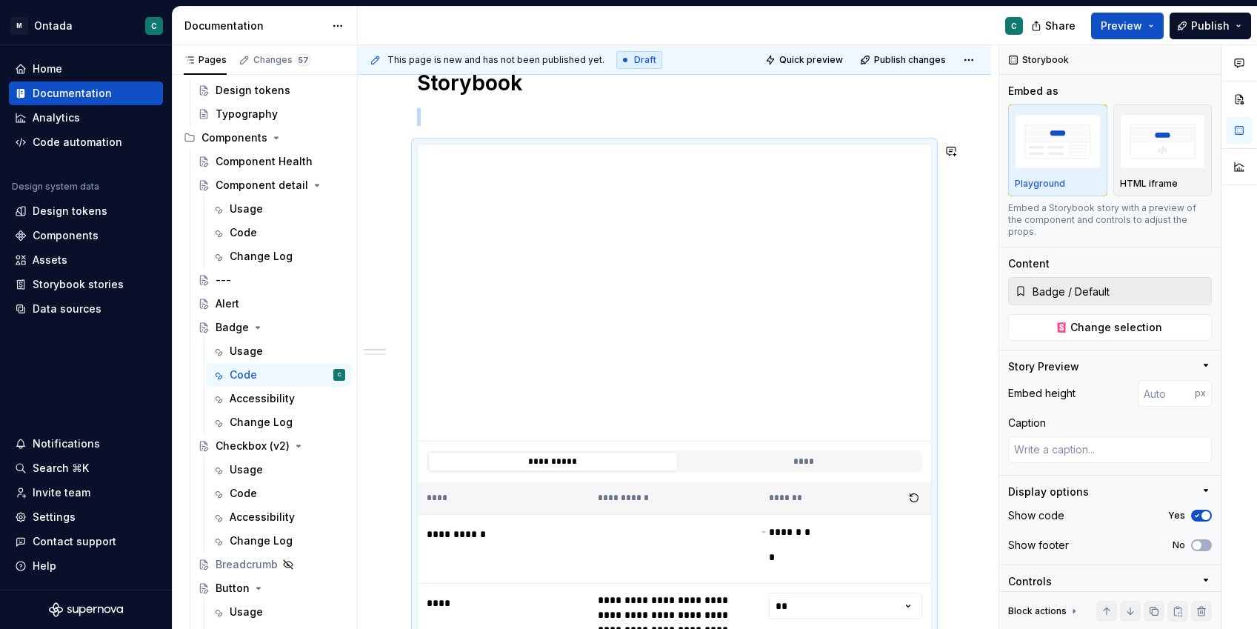
scroll to position [319, 0]
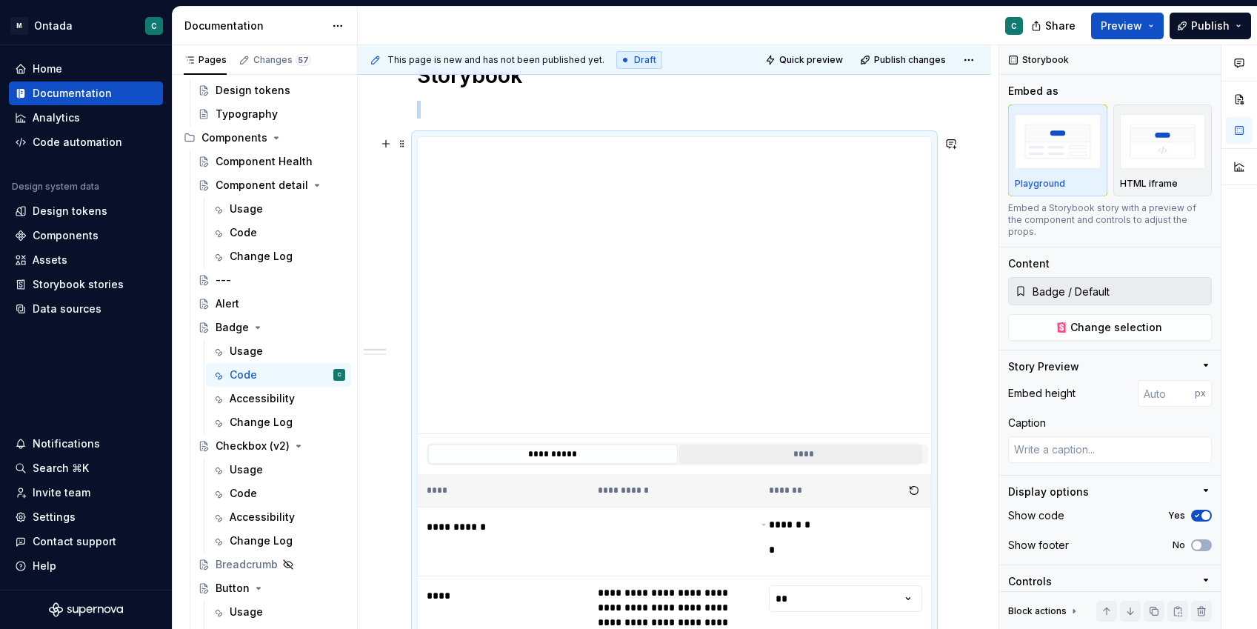
click at [803, 455] on button "****" at bounding box center [804, 453] width 250 height 19
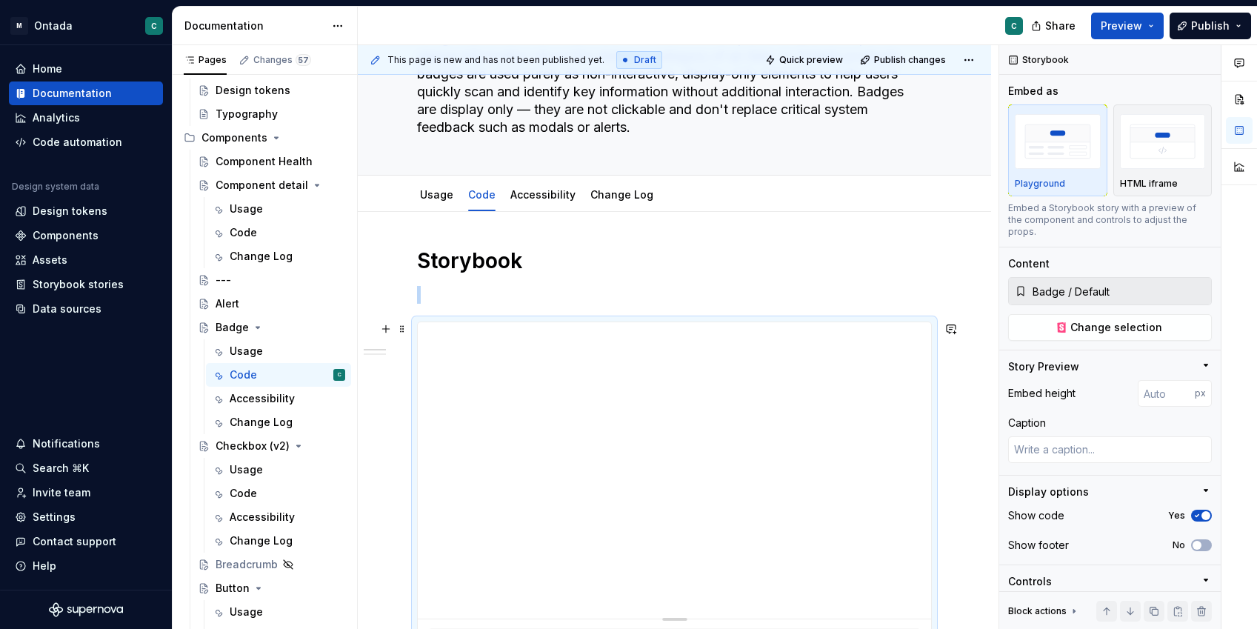
scroll to position [130, 0]
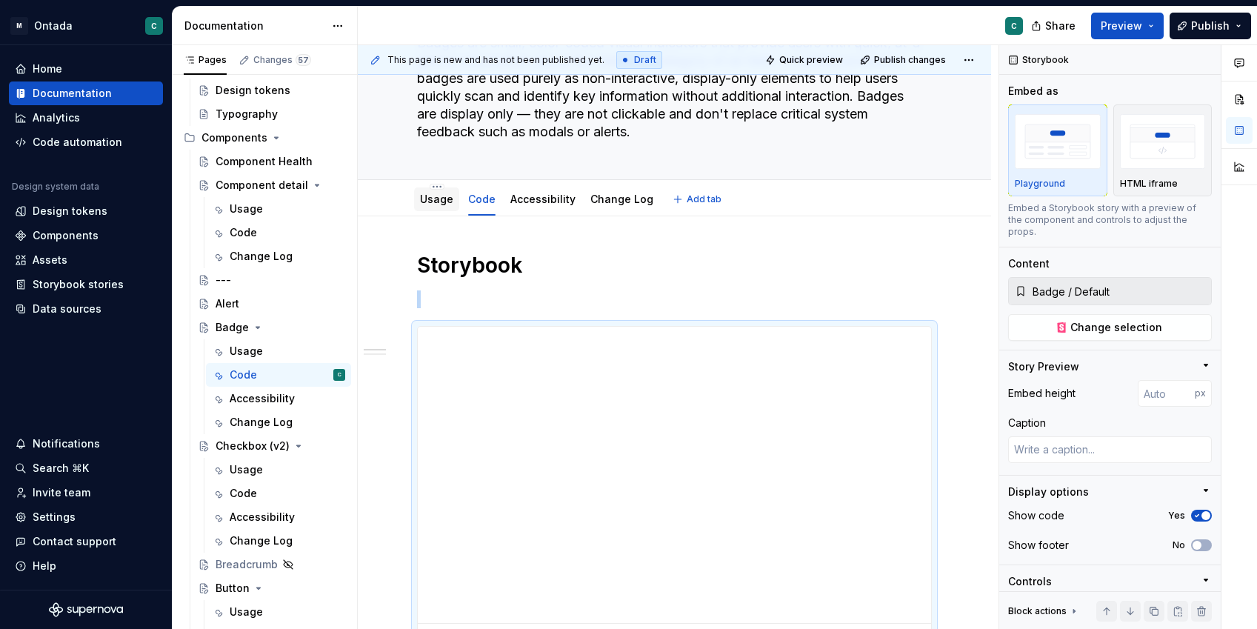
click at [437, 197] on link "Usage" at bounding box center [436, 199] width 33 height 13
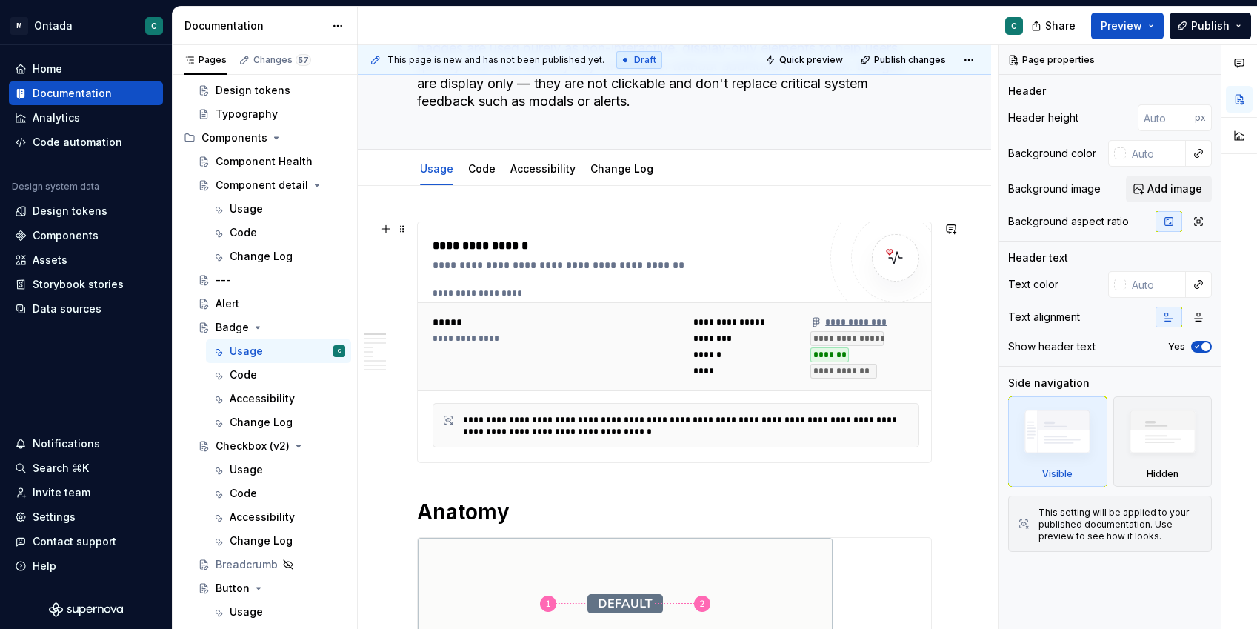
scroll to position [159, 0]
click at [546, 172] on link "Accessibility" at bounding box center [542, 169] width 65 height 13
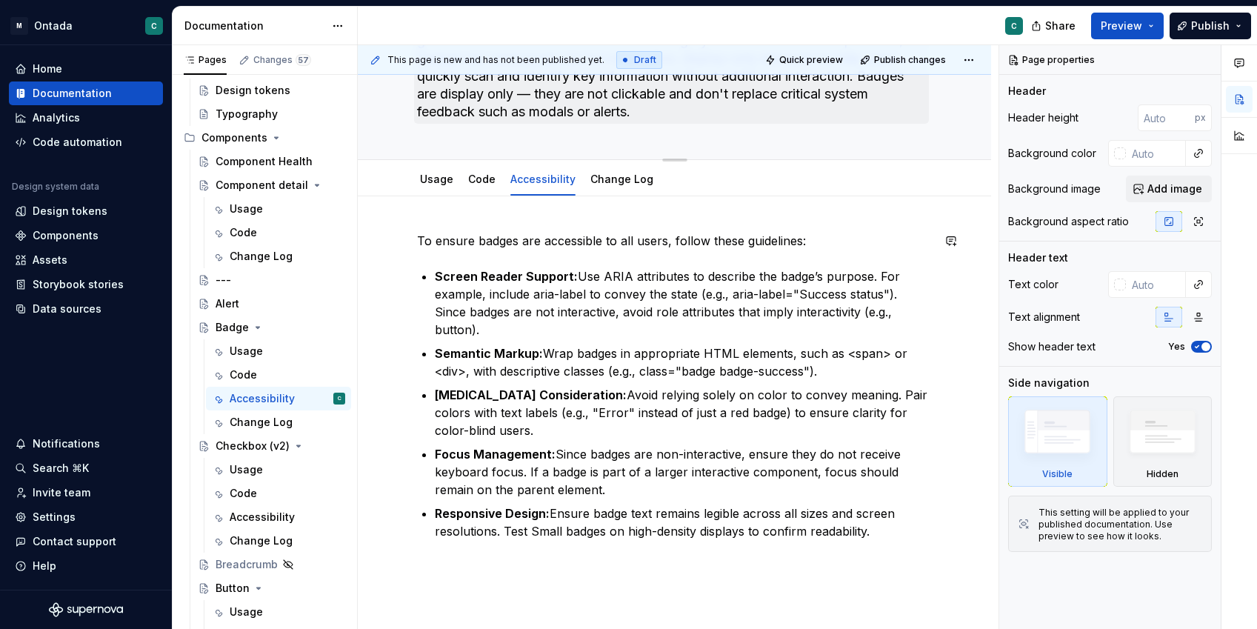
scroll to position [159, 0]
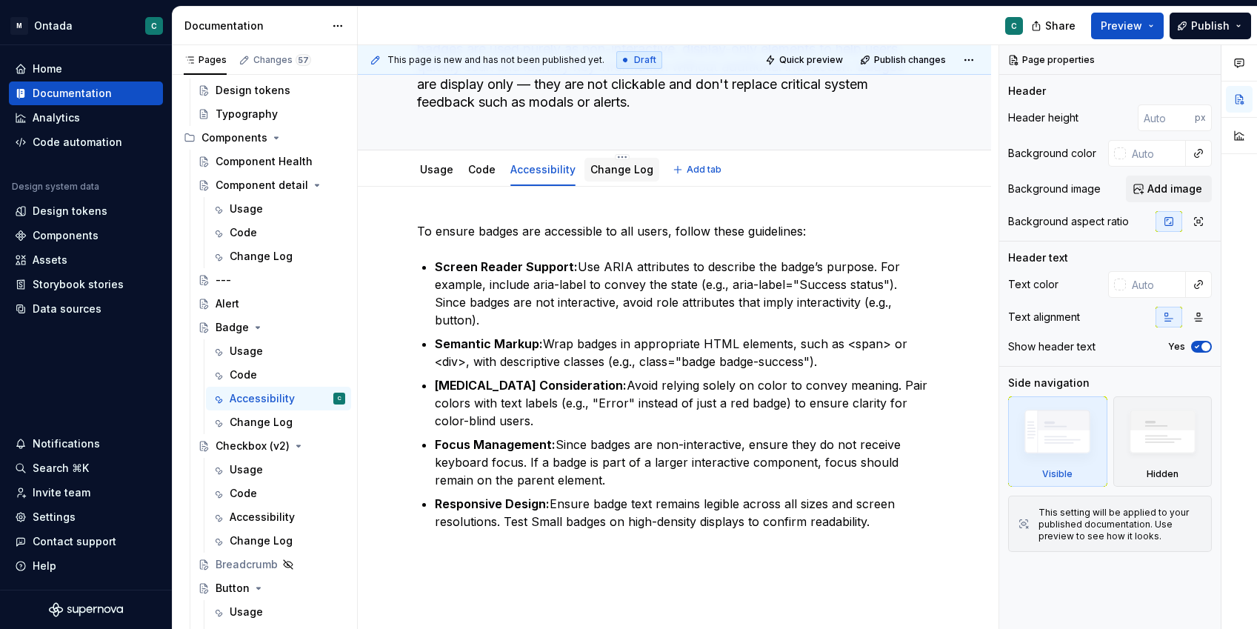
click at [626, 170] on link "Change Log" at bounding box center [621, 169] width 63 height 13
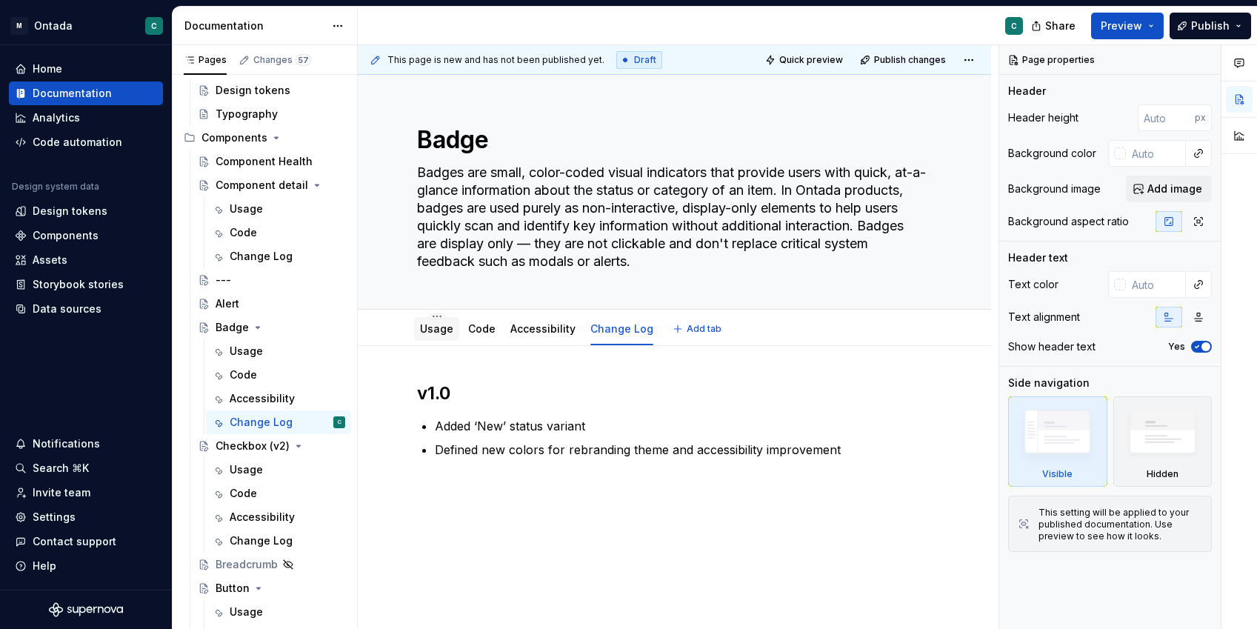
click at [446, 332] on link "Usage" at bounding box center [436, 328] width 33 height 13
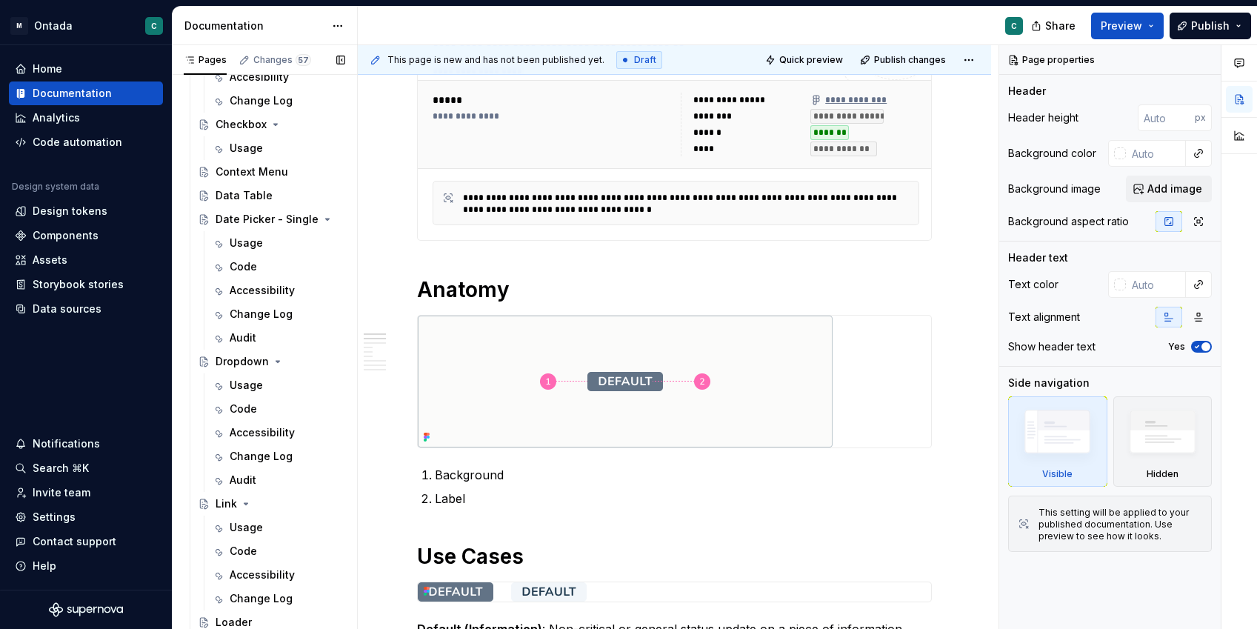
scroll to position [1013, 0]
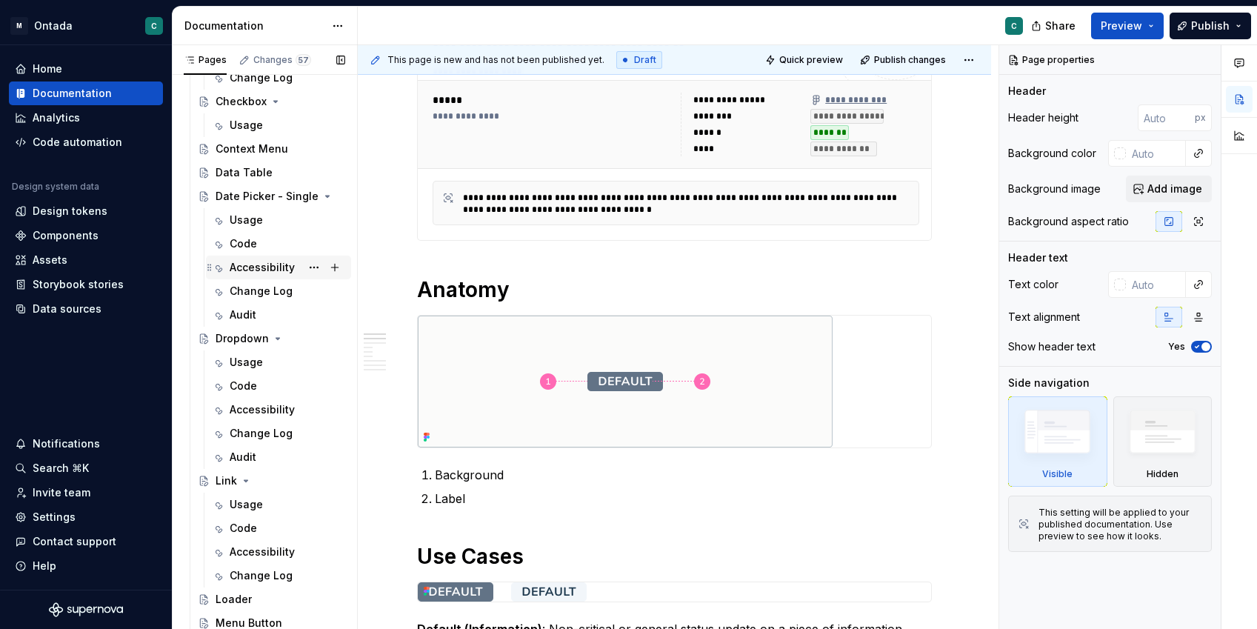
click at [255, 267] on div "Accessibility" at bounding box center [262, 267] width 65 height 15
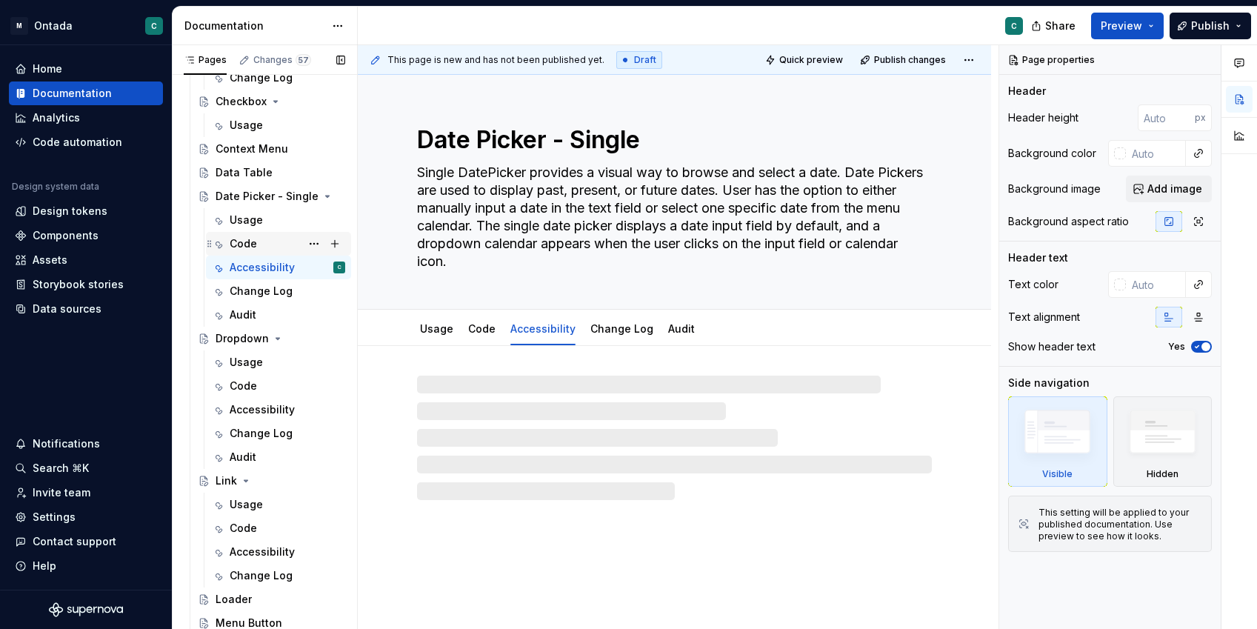
click at [248, 245] on div "Code" at bounding box center [243, 243] width 27 height 15
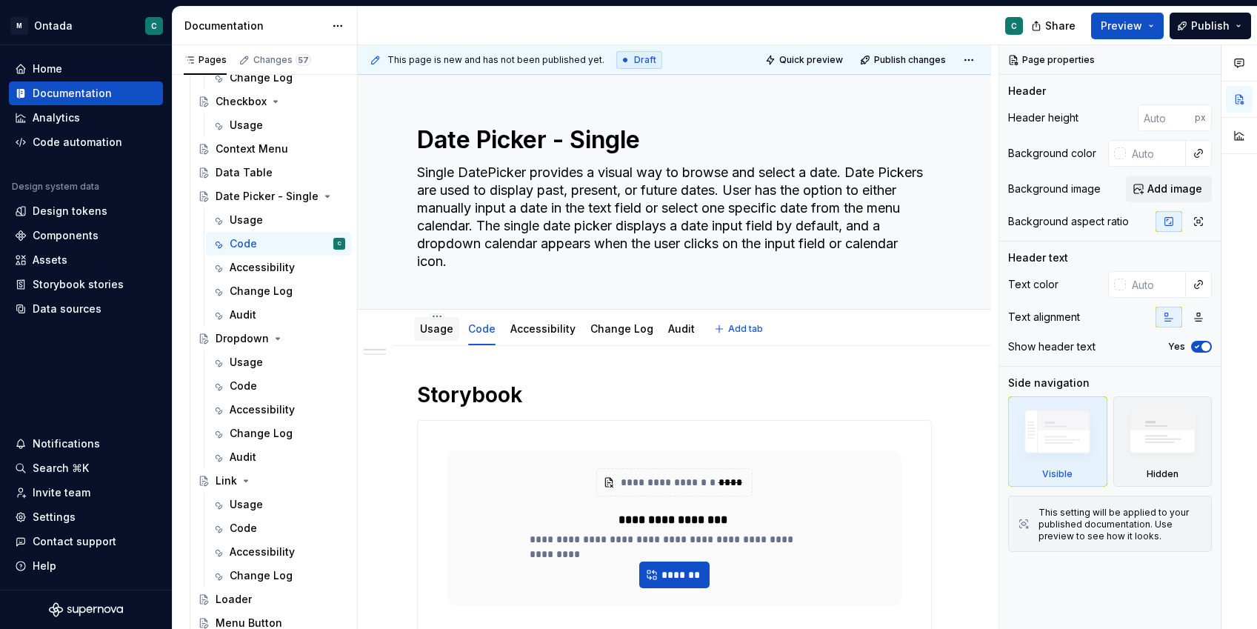
click at [427, 331] on link "Usage" at bounding box center [436, 328] width 33 height 13
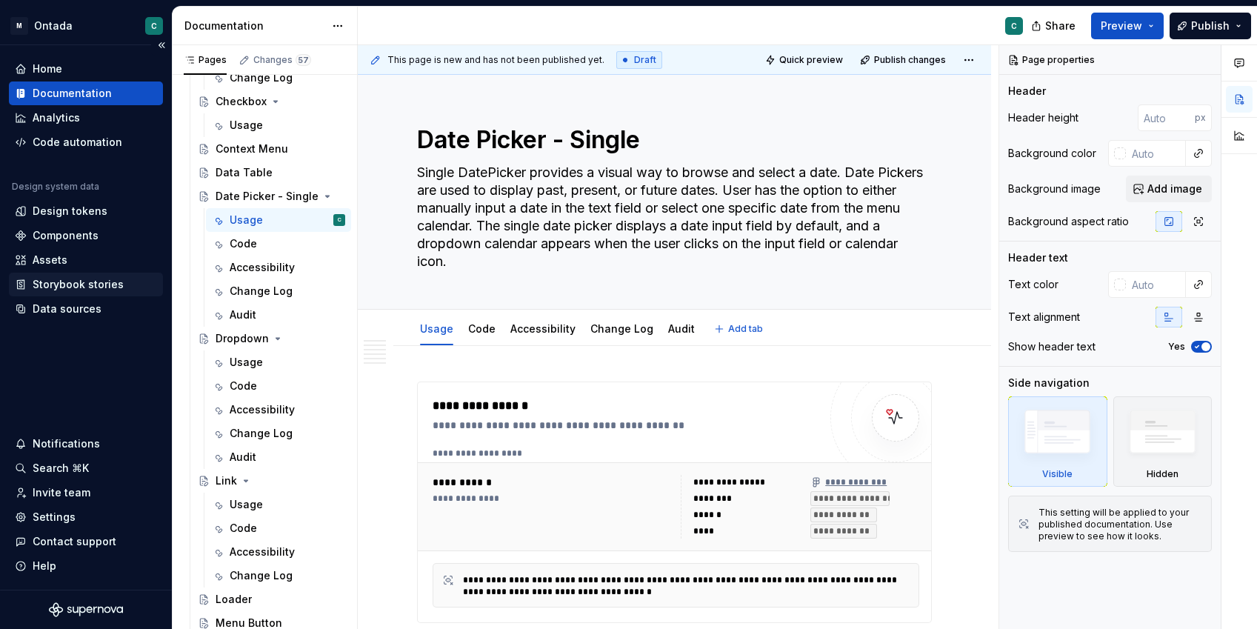
type textarea "*"
click at [73, 498] on div "Invite team" at bounding box center [62, 492] width 58 height 15
